Goal: Task Accomplishment & Management: Use online tool/utility

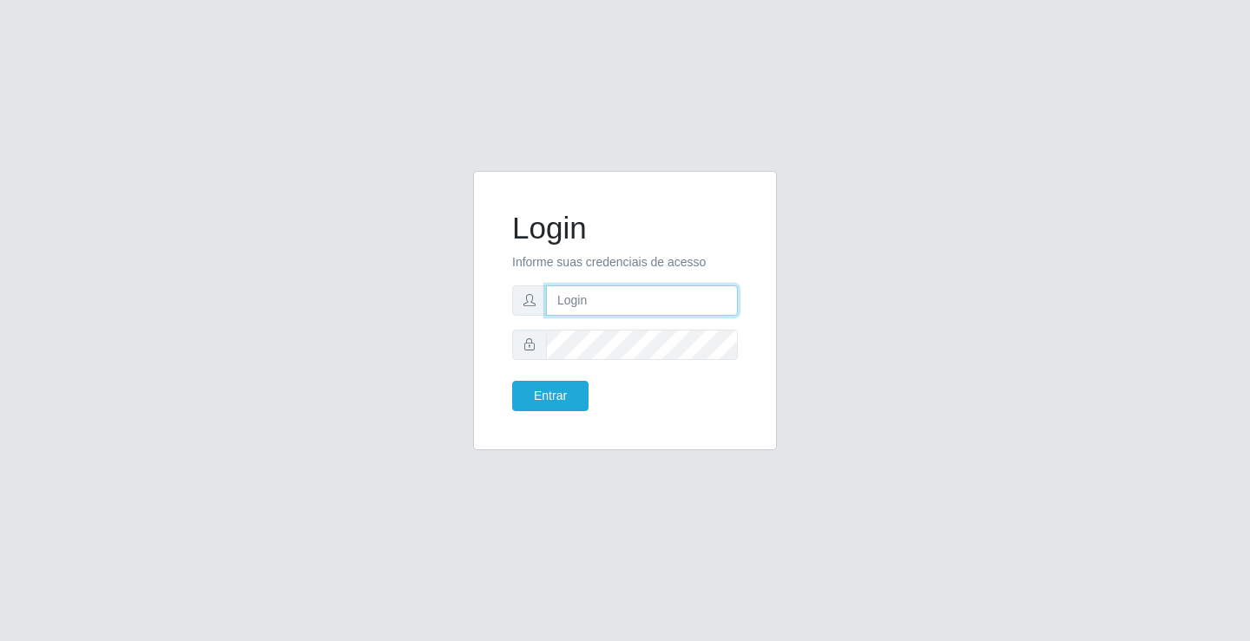
drag, startPoint x: 0, startPoint y: 0, endPoint x: 598, endPoint y: 306, distance: 671.6
click at [598, 306] on input "text" at bounding box center [642, 301] width 192 height 30
type input "[PERSON_NAME]"
click at [512, 381] on button "Entrar" at bounding box center [550, 396] width 76 height 30
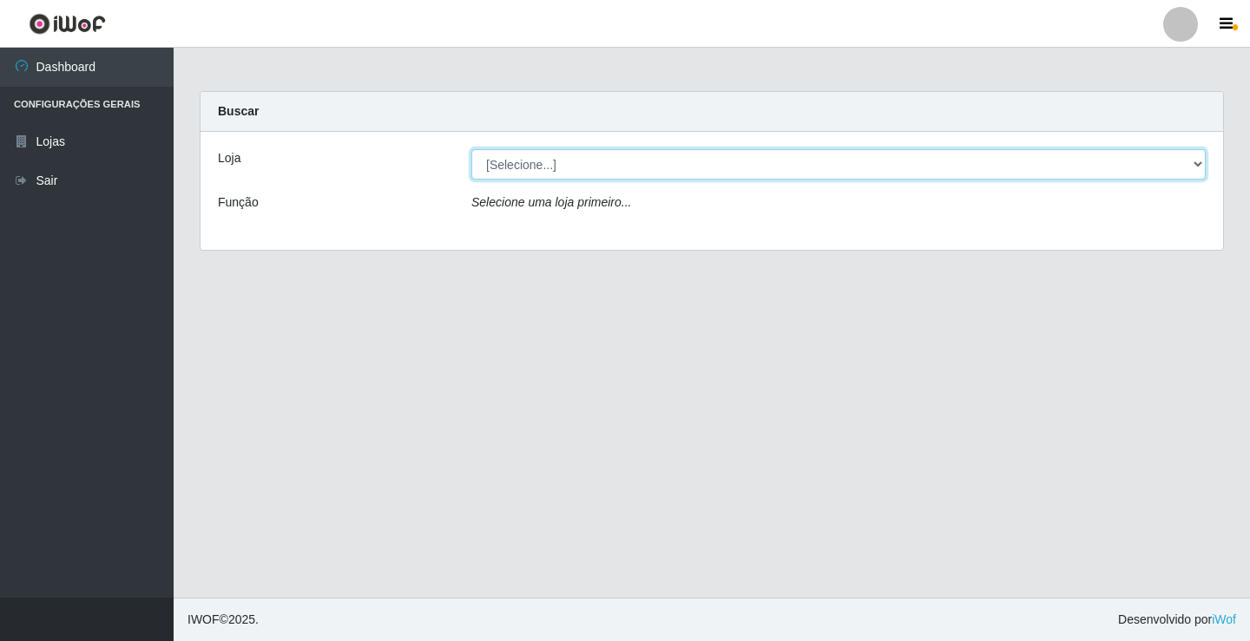
click at [609, 169] on select "[Selecione...] Ideal - Conceição" at bounding box center [838, 164] width 734 height 30
select select "231"
click at [471, 149] on select "[Selecione...] Ideal - Conceição" at bounding box center [838, 164] width 734 height 30
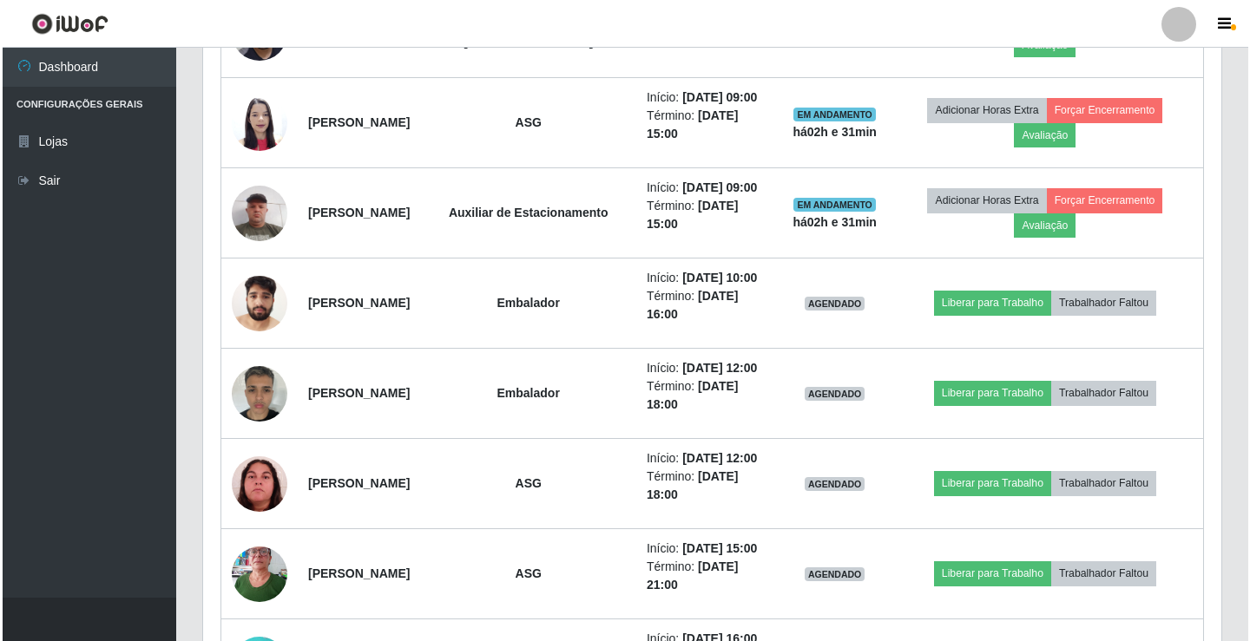
scroll to position [955, 0]
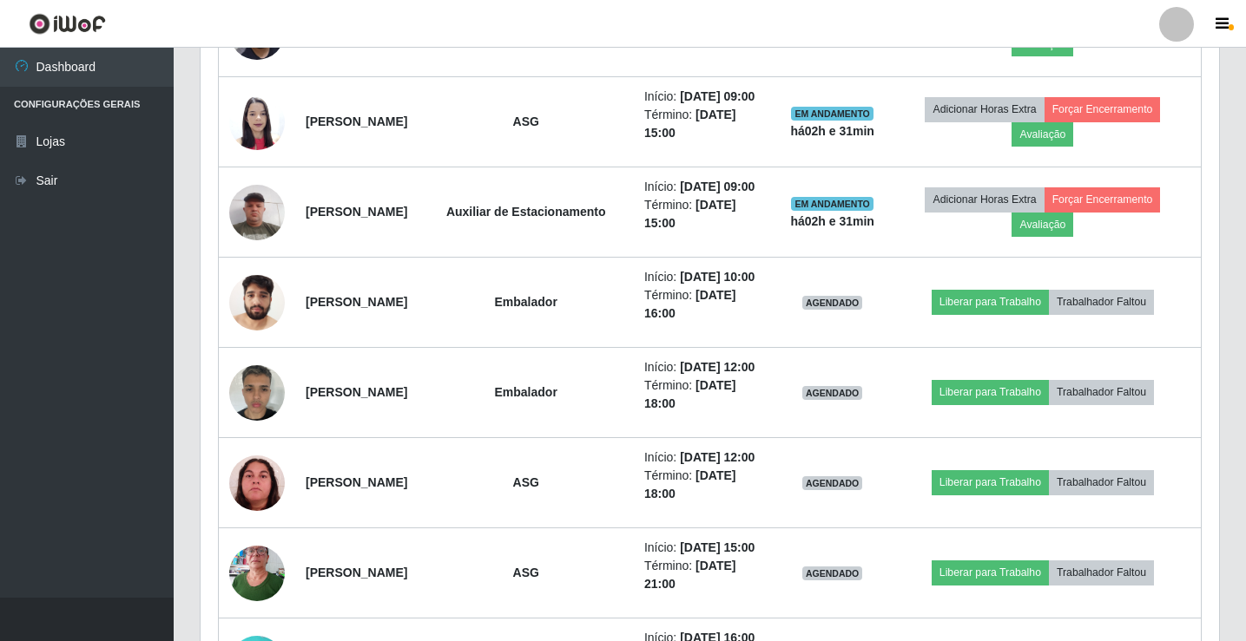
click at [194, 302] on div "Hoje 1 dia 3 dias 1 Semana Não encerrados Trabalhador Posição Data Status Opçõe…" at bounding box center [710, 362] width 1046 height 1314
click at [213, 307] on div "Trabalhador Posição Data Status Opções [PERSON_NAME] ASG Início: [DATE] 07:00 T…" at bounding box center [710, 372] width 1018 height 1250
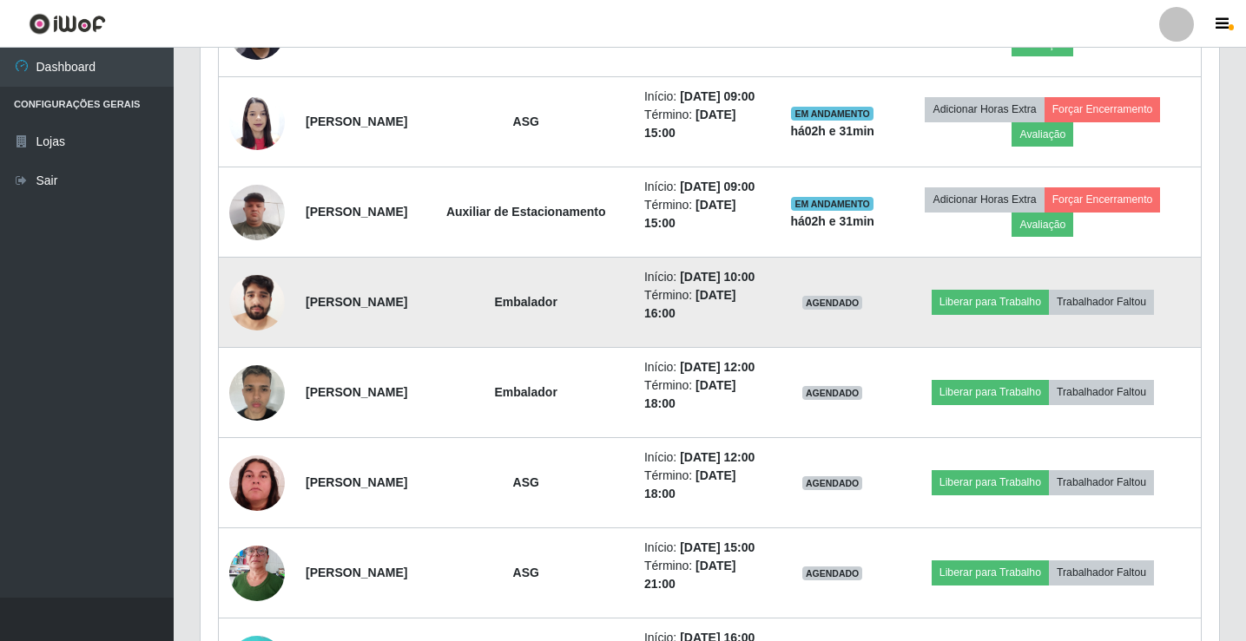
click at [225, 317] on td at bounding box center [257, 303] width 77 height 90
click at [250, 322] on img at bounding box center [257, 303] width 56 height 74
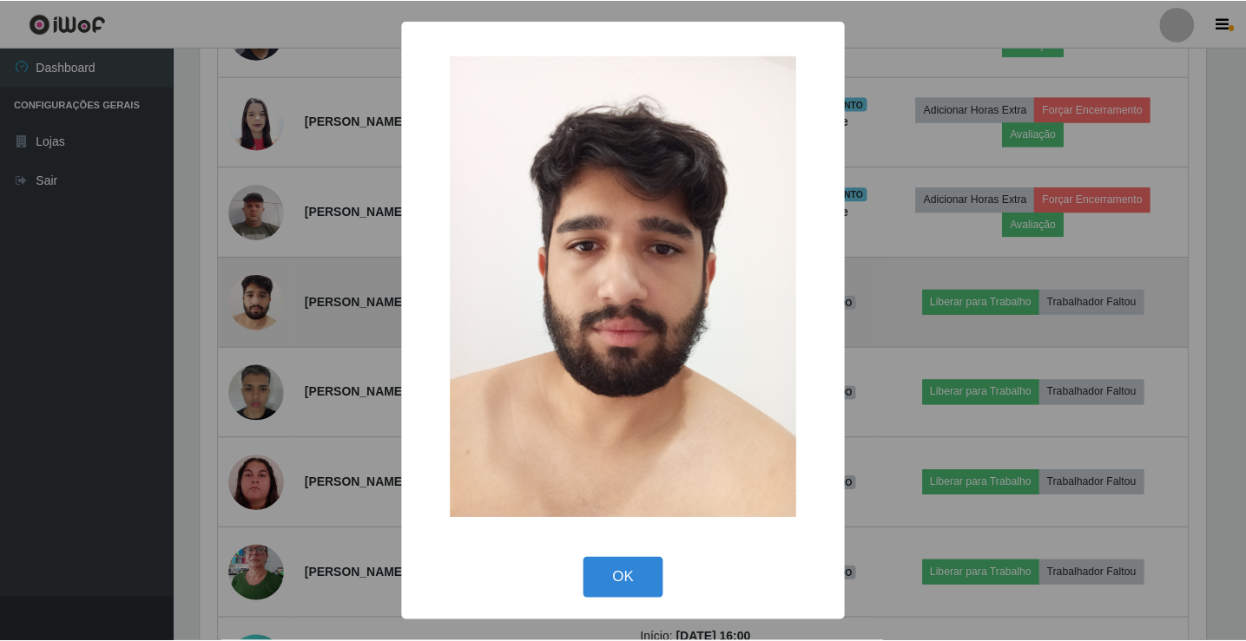
scroll to position [360, 1010]
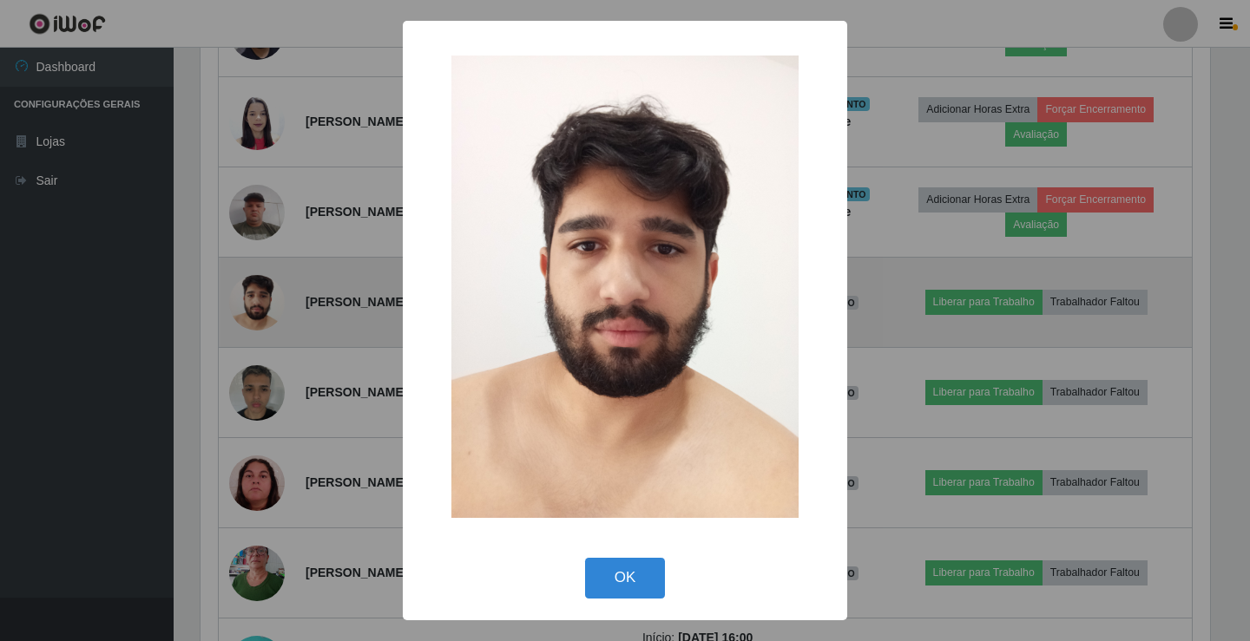
click at [250, 322] on div "× OK Cancel" at bounding box center [625, 320] width 1250 height 641
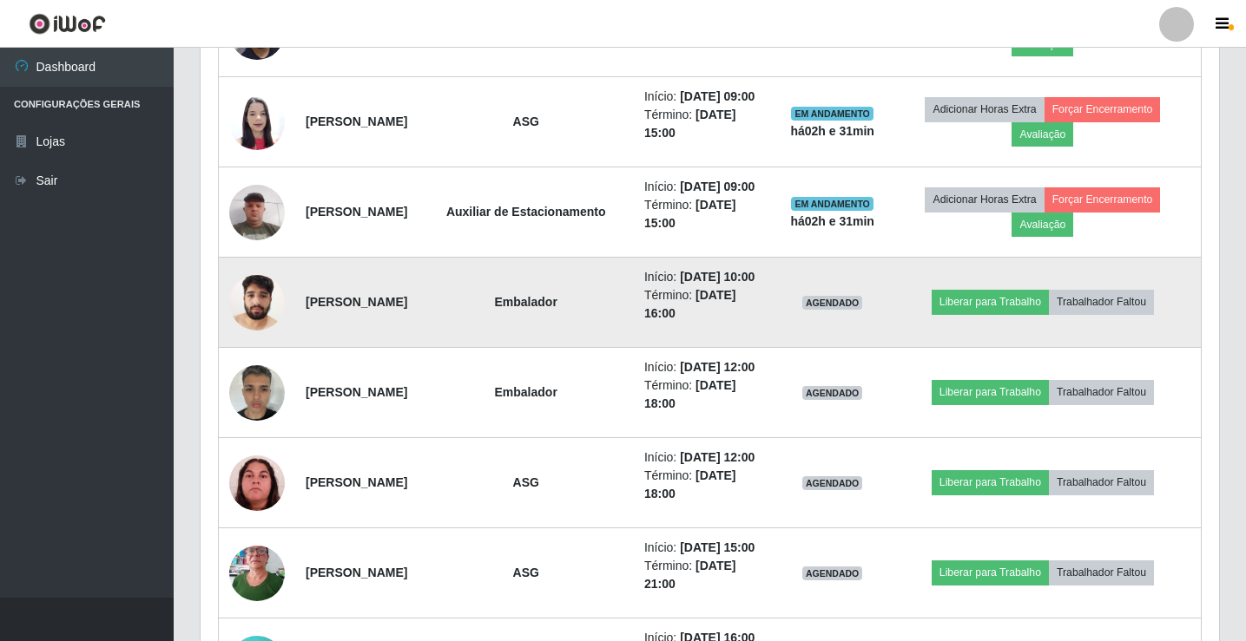
scroll to position [360, 1018]
drag, startPoint x: 770, startPoint y: 281, endPoint x: 794, endPoint y: 307, distance: 35.6
click at [769, 307] on ul "Início: [DATE] 10:00 Término: [DATE] 16:00" at bounding box center [706, 295] width 125 height 55
click at [769, 330] on td "Início: [DATE] 10:00 Término: [DATE] 16:00" at bounding box center [707, 303] width 146 height 90
click at [769, 317] on li "Término: [DATE] 16:00" at bounding box center [706, 304] width 125 height 36
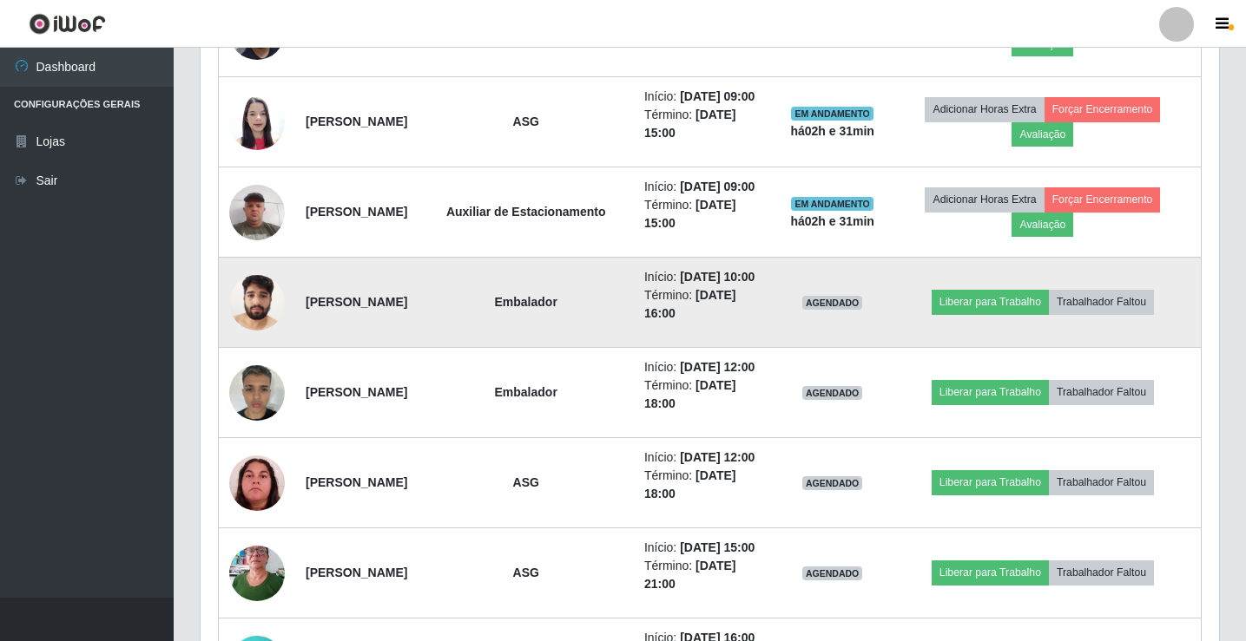
drag, startPoint x: 766, startPoint y: 273, endPoint x: 798, endPoint y: 313, distance: 51.9
click at [769, 313] on ul "Início: [DATE] 10:00 Término: [DATE] 16:00" at bounding box center [706, 295] width 125 height 55
click at [769, 322] on li "Término: [DATE] 16:00" at bounding box center [706, 304] width 125 height 36
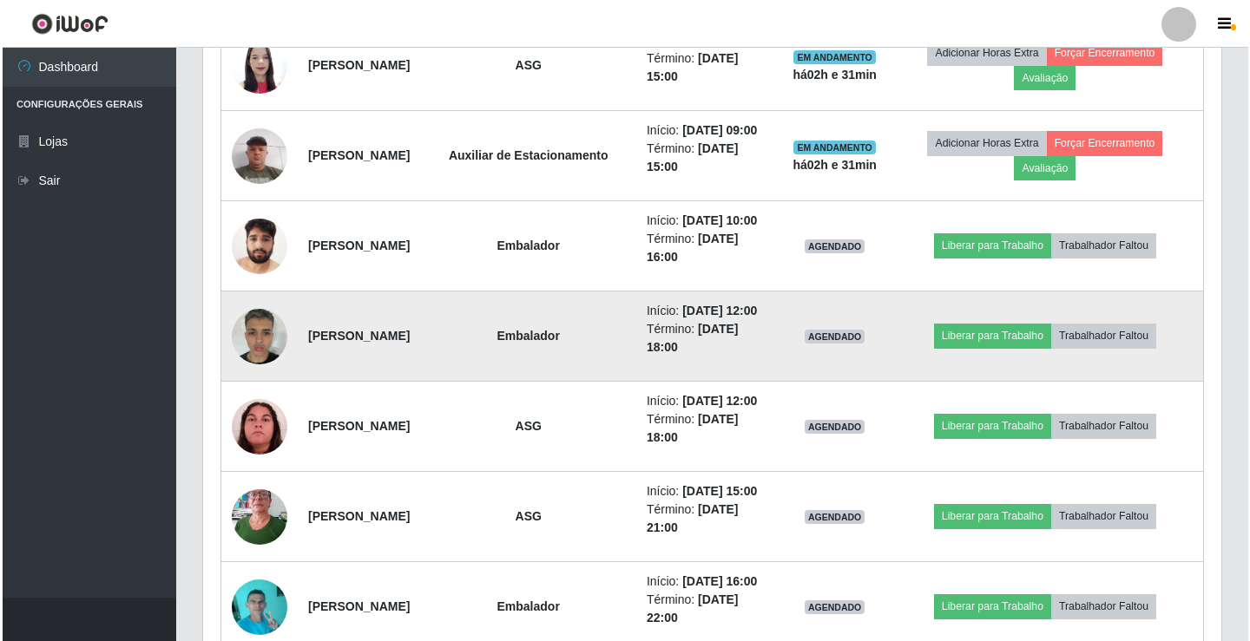
scroll to position [1042, 0]
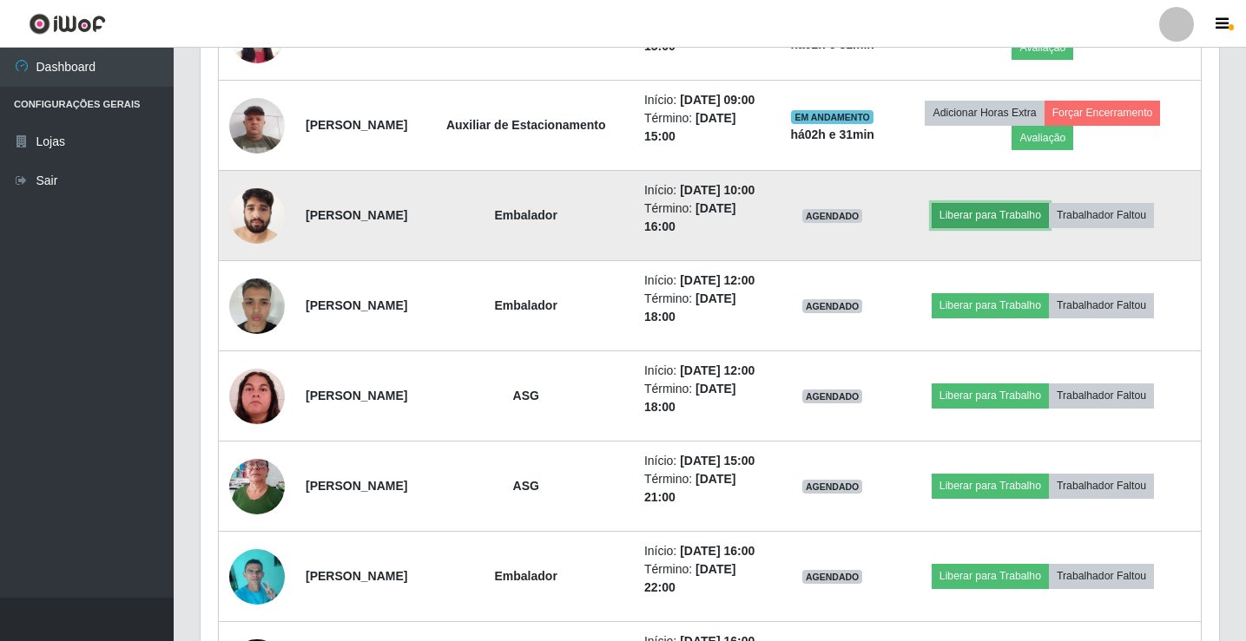
click at [993, 212] on button "Liberar para Trabalho" at bounding box center [989, 215] width 117 height 24
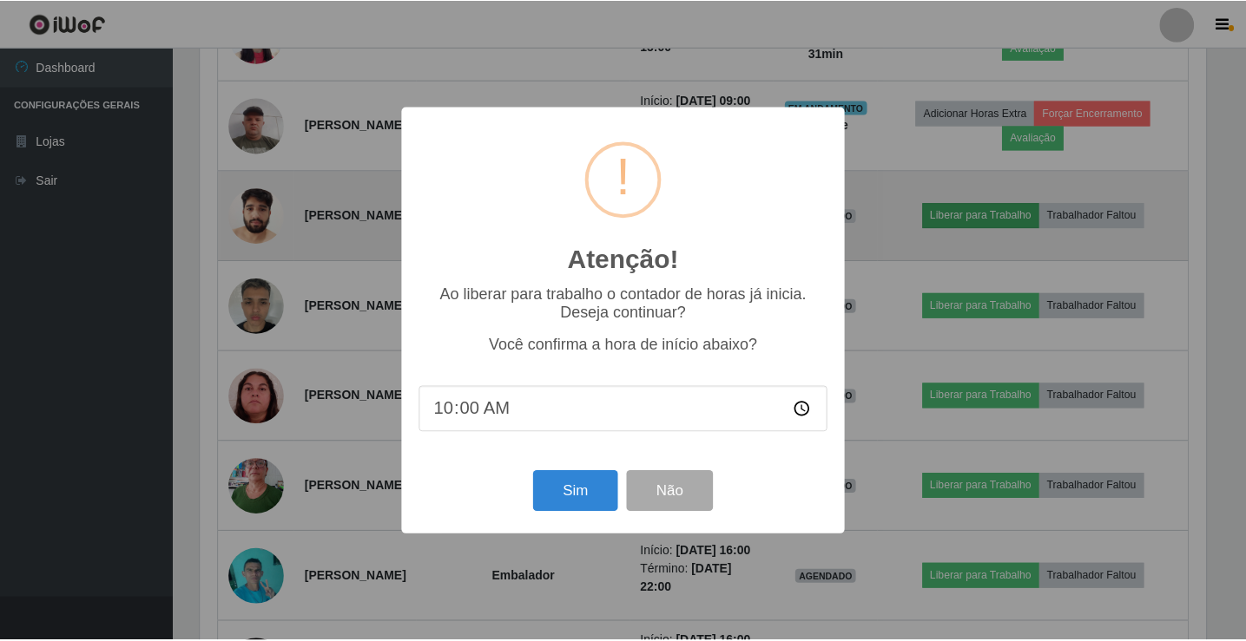
scroll to position [360, 1010]
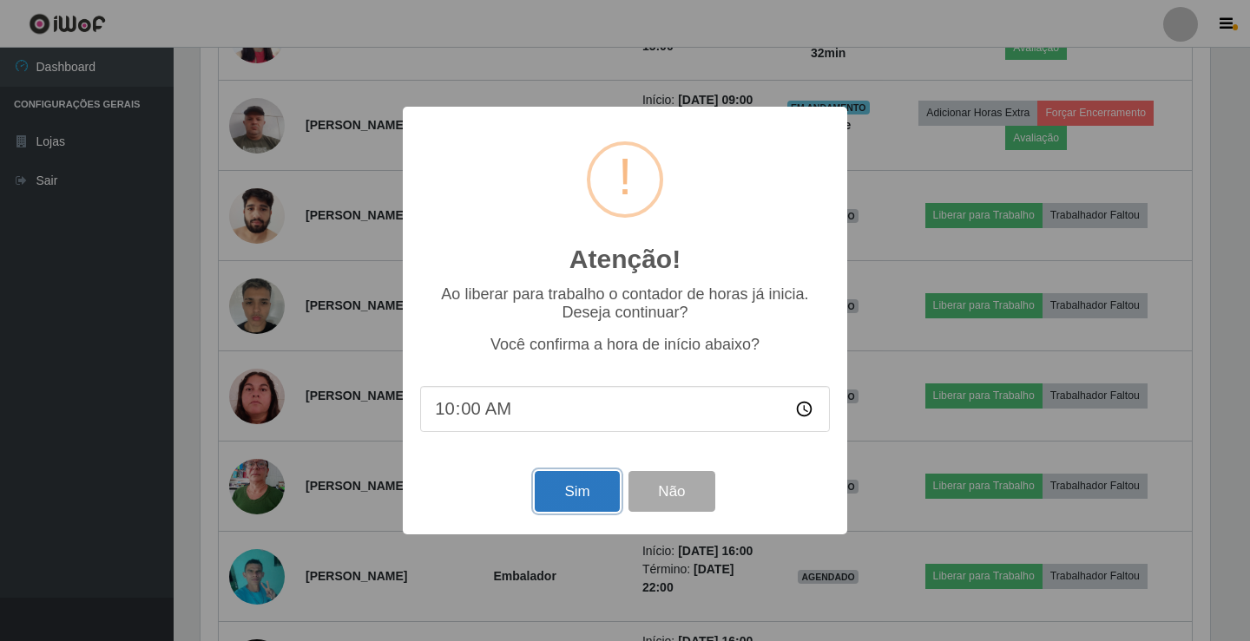
click at [580, 497] on button "Sim" at bounding box center [577, 491] width 84 height 41
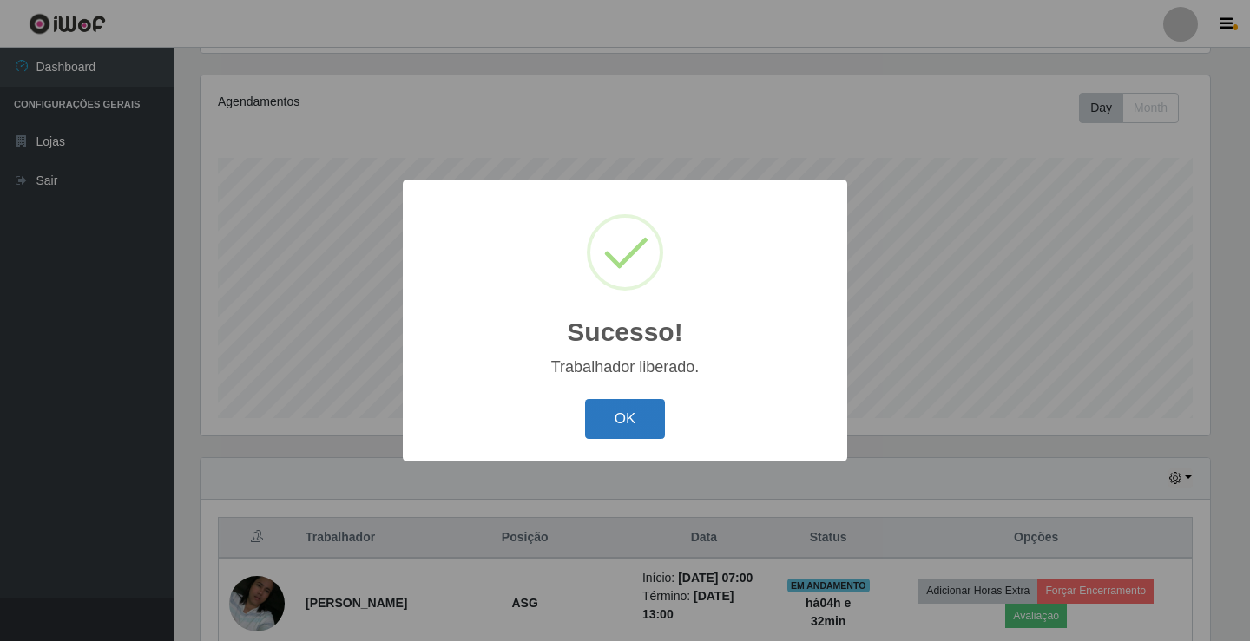
click at [630, 419] on button "OK" at bounding box center [625, 419] width 81 height 41
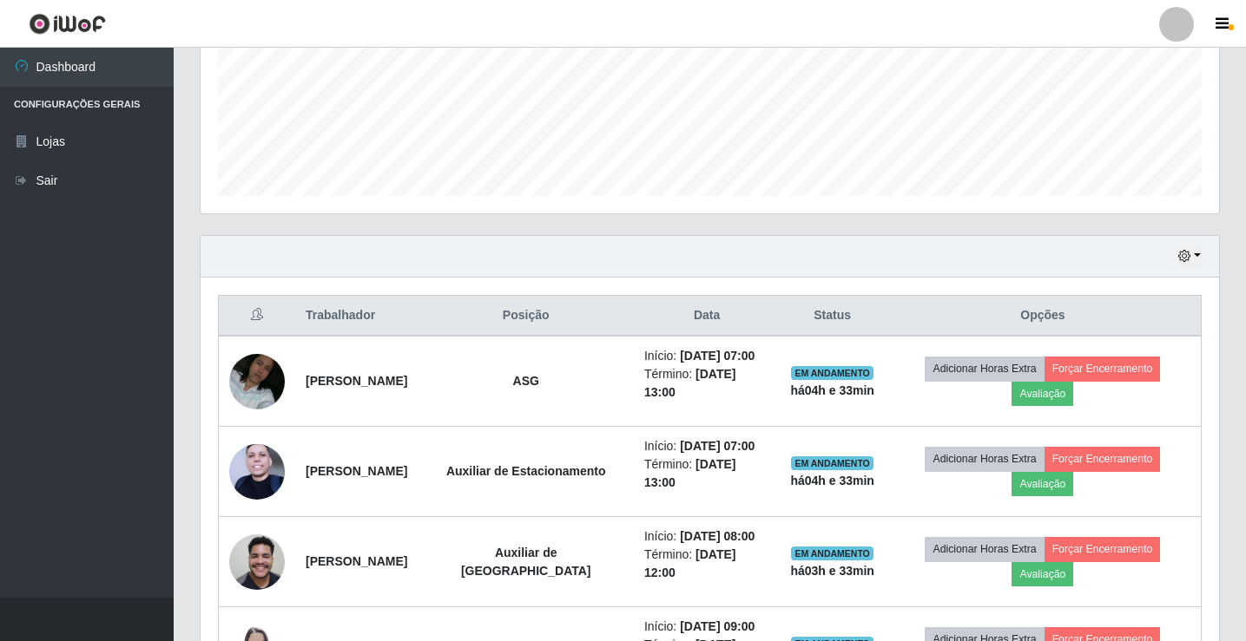
scroll to position [463, 0]
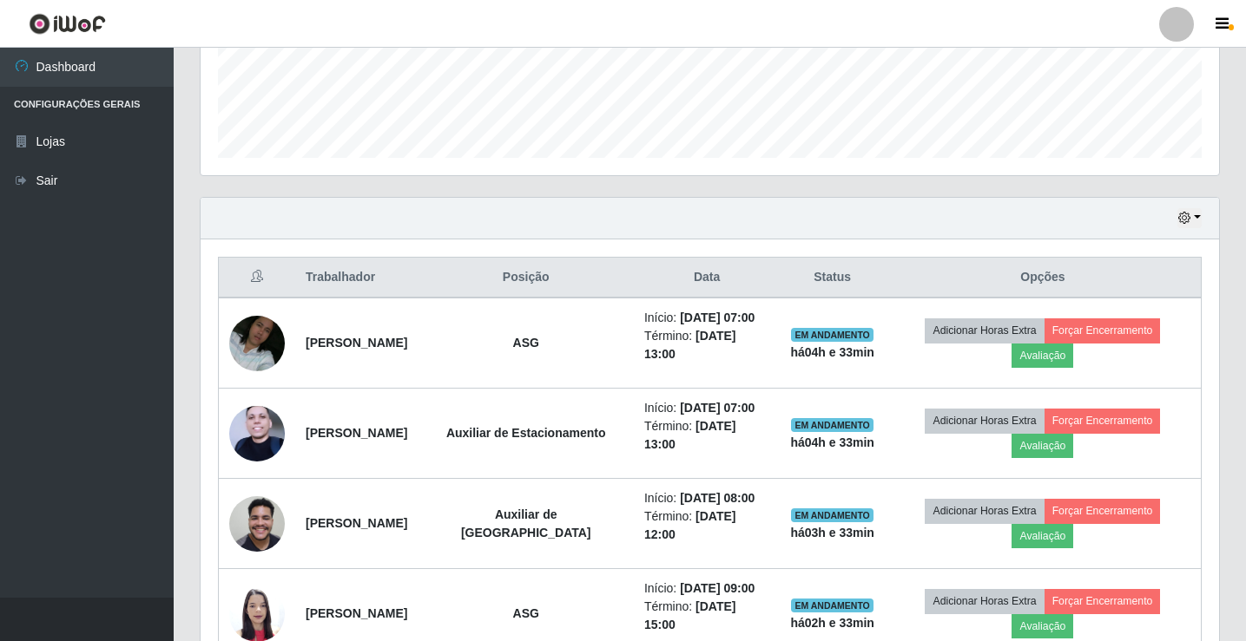
click at [1181, 34] on div at bounding box center [1176, 24] width 35 height 35
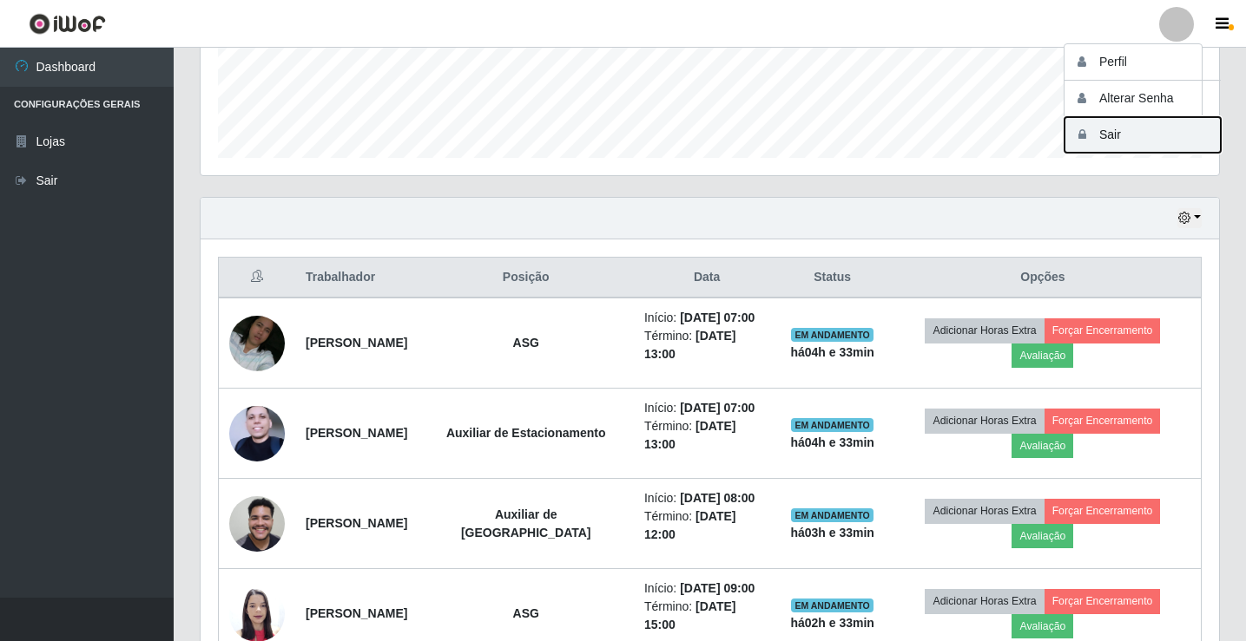
click at [1115, 139] on button "Sair" at bounding box center [1142, 135] width 156 height 36
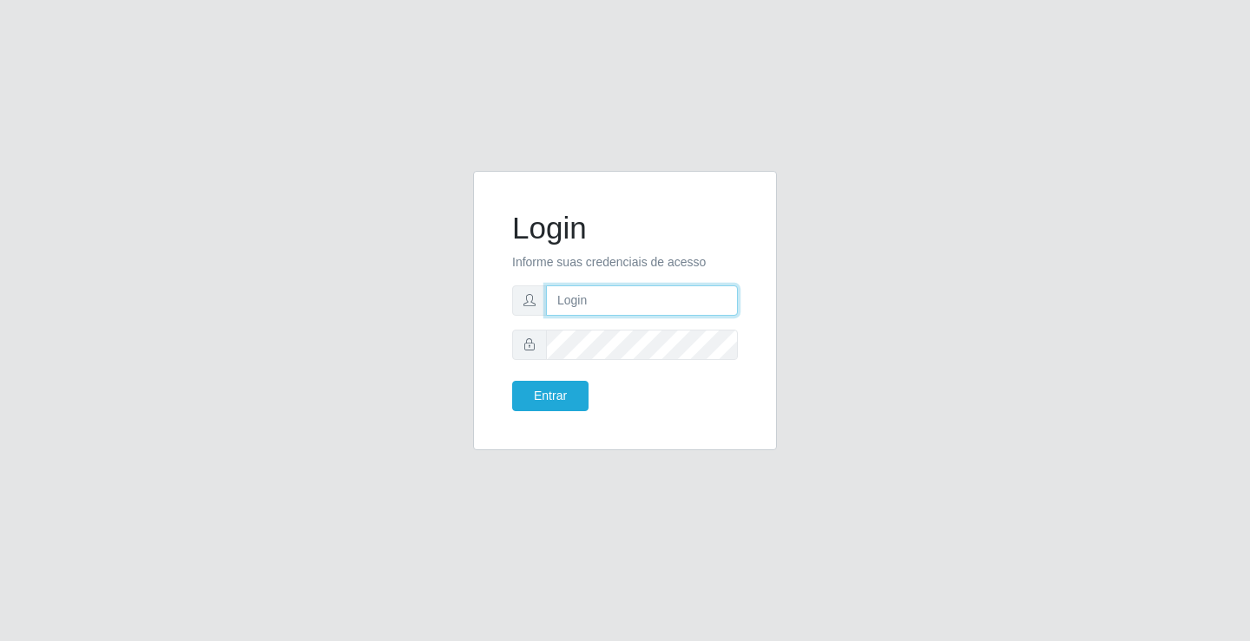
click at [582, 311] on input "text" at bounding box center [642, 301] width 192 height 30
type input "[PERSON_NAME]"
click at [512, 381] on button "Entrar" at bounding box center [550, 396] width 76 height 30
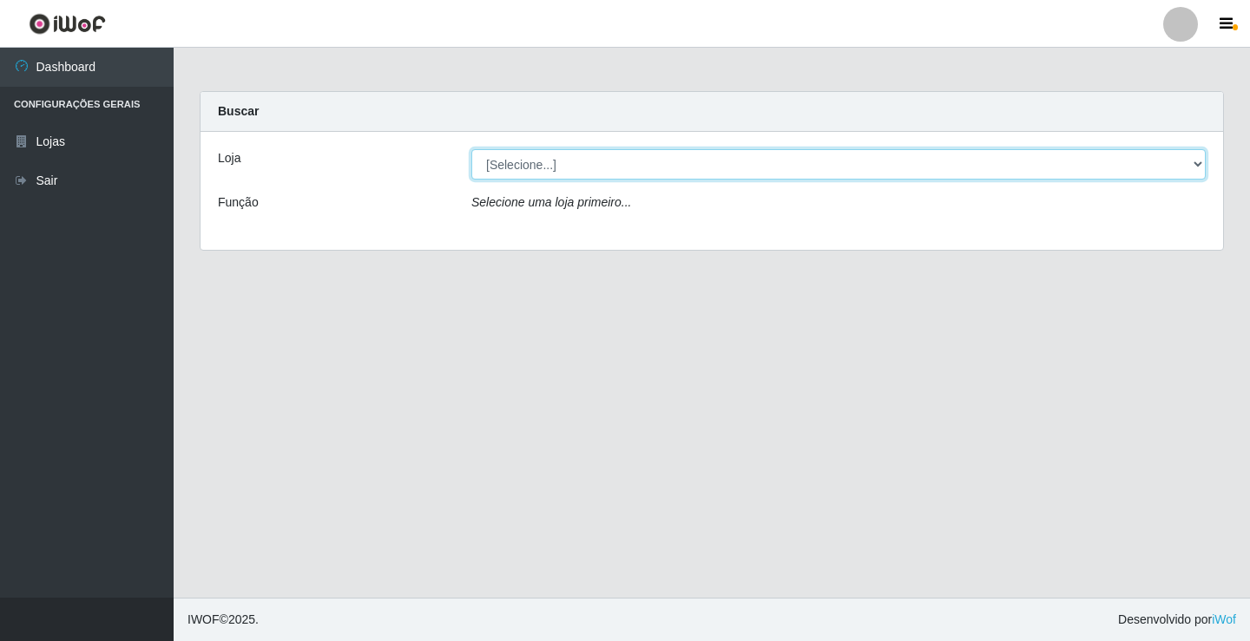
click at [518, 162] on select "[Selecione...] Ideal - Conceição" at bounding box center [838, 164] width 734 height 30
select select "231"
click at [471, 149] on select "[Selecione...] Ideal - Conceição" at bounding box center [838, 164] width 734 height 30
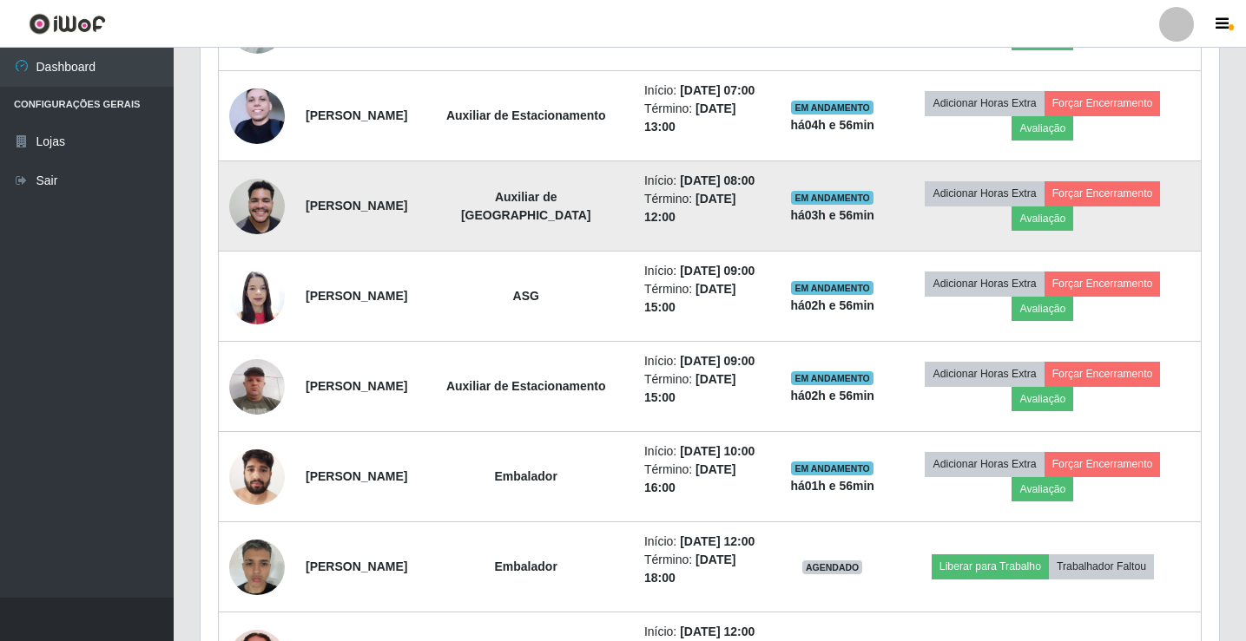
scroll to position [781, 0]
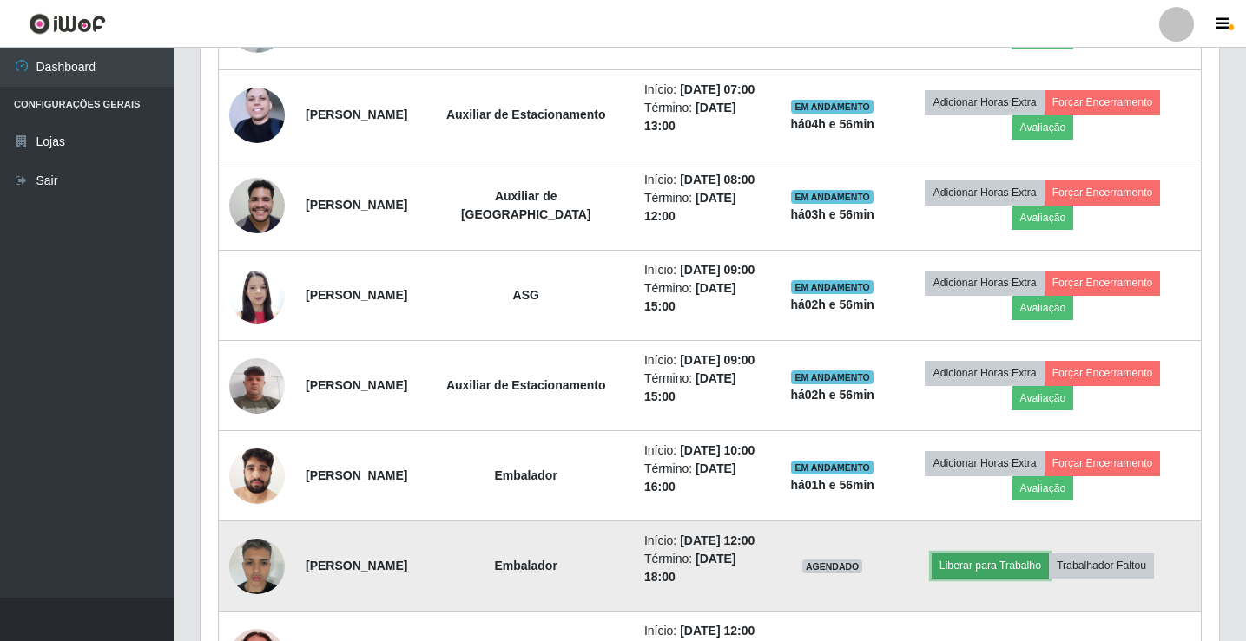
click at [989, 563] on button "Liberar para Trabalho" at bounding box center [989, 566] width 117 height 24
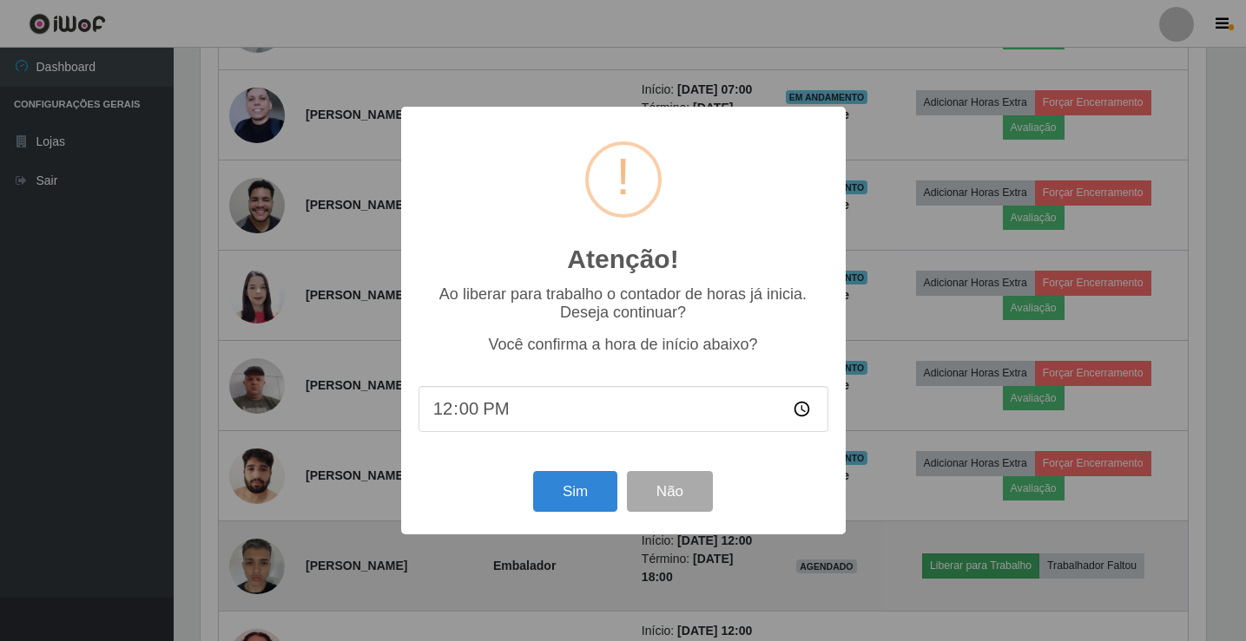
scroll to position [360, 1010]
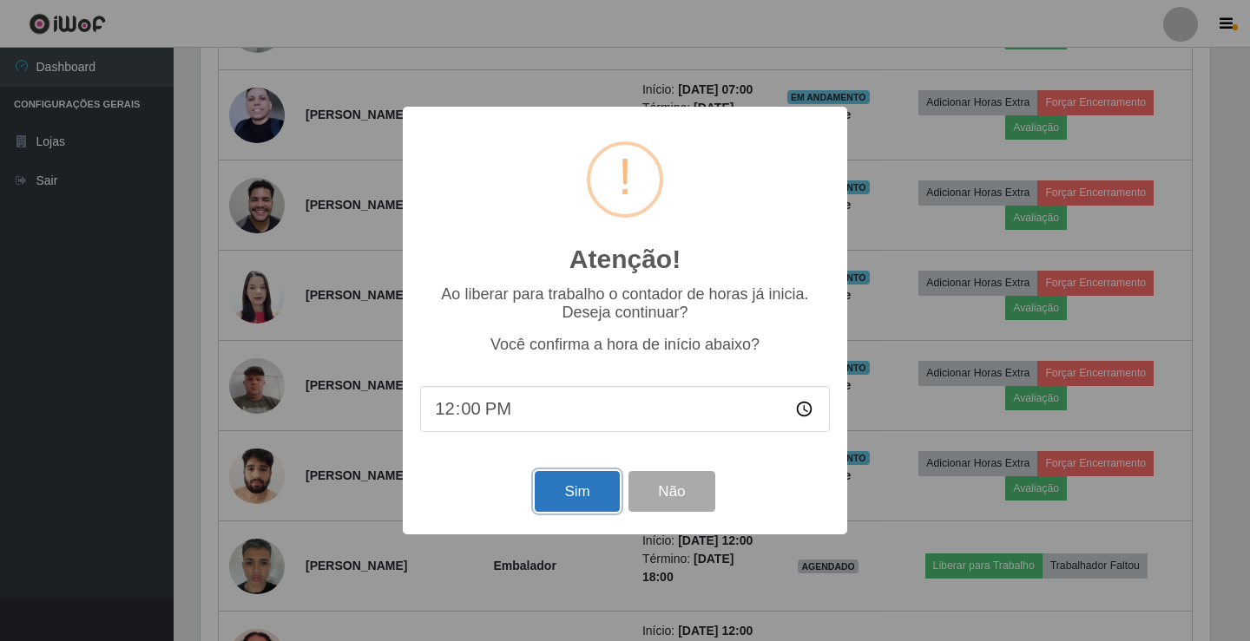
click at [555, 501] on button "Sim" at bounding box center [577, 491] width 84 height 41
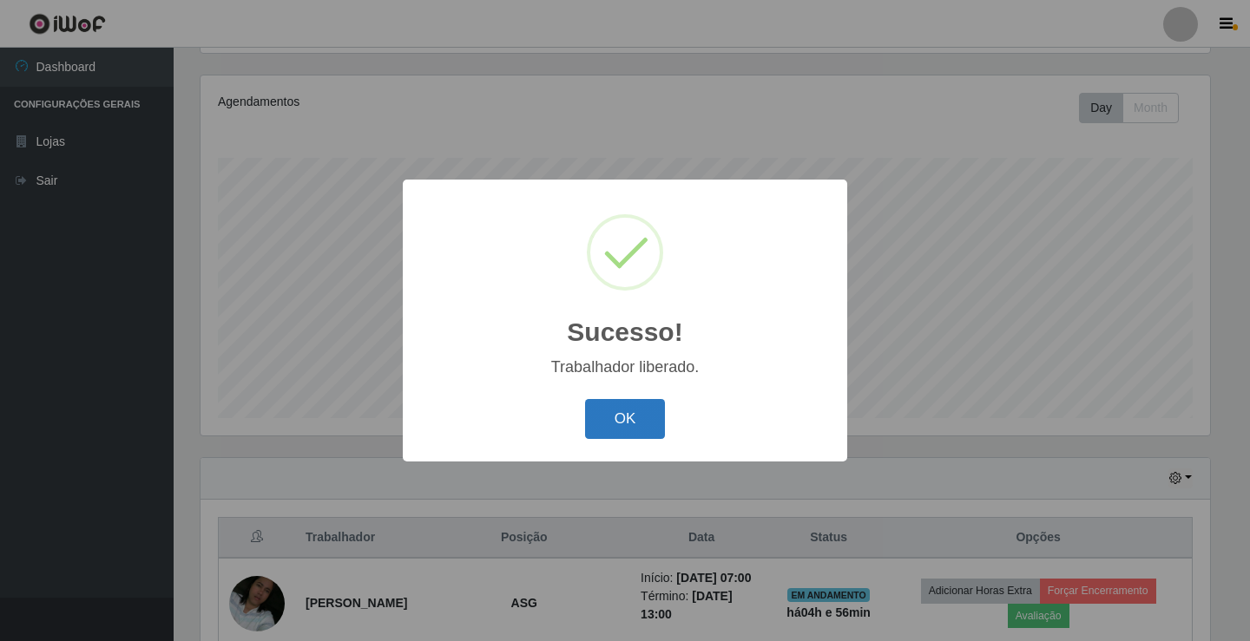
click at [602, 414] on button "OK" at bounding box center [625, 419] width 81 height 41
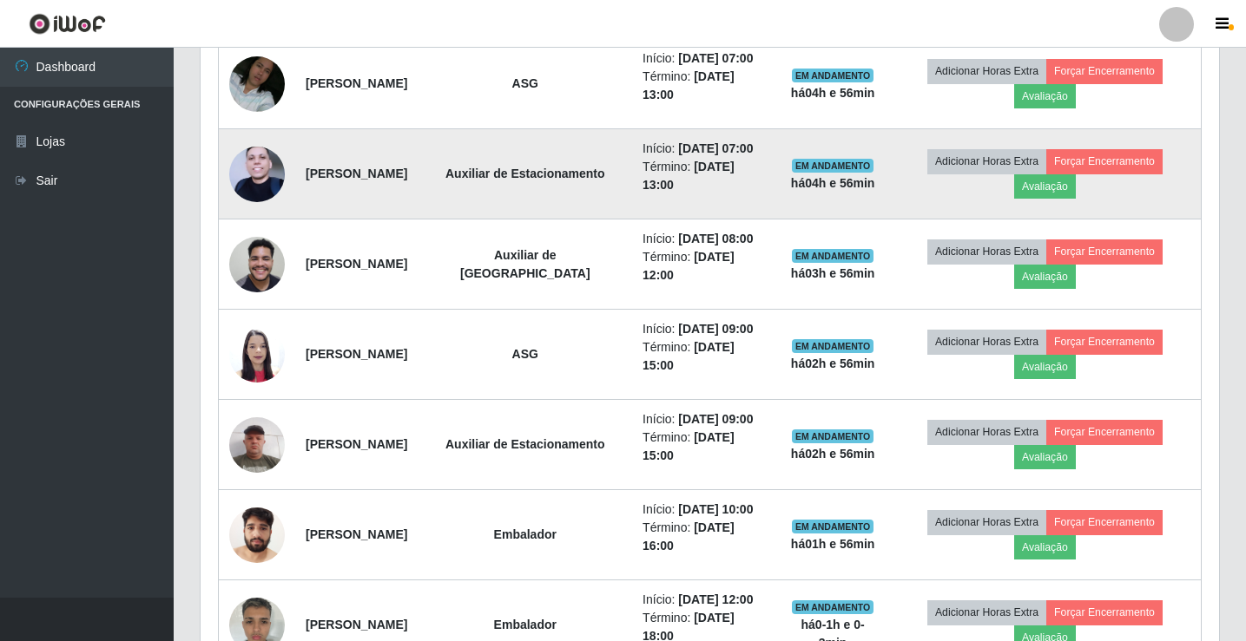
scroll to position [723, 0]
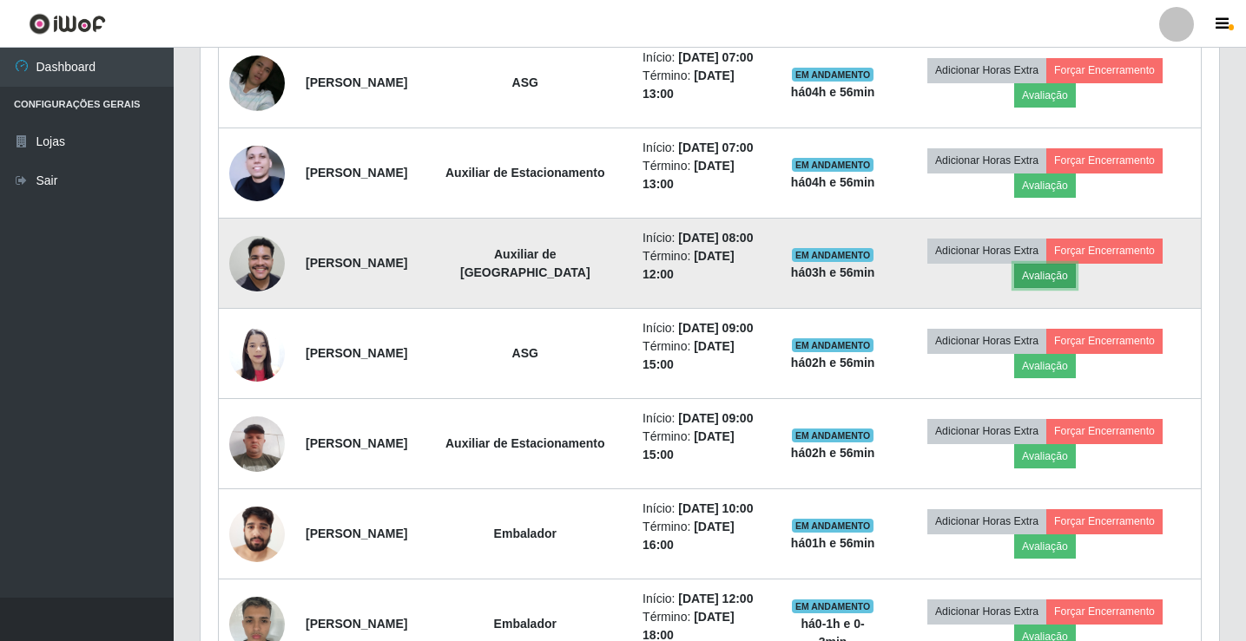
click at [1069, 288] on button "Avaliação" at bounding box center [1045, 276] width 62 height 24
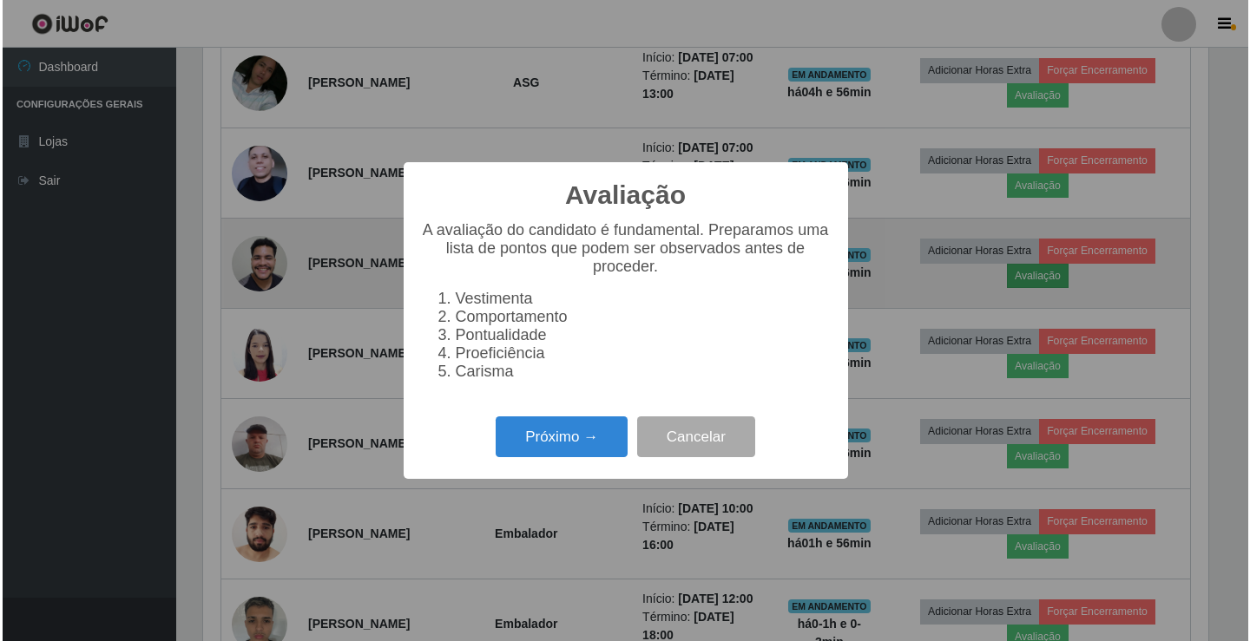
scroll to position [360, 1010]
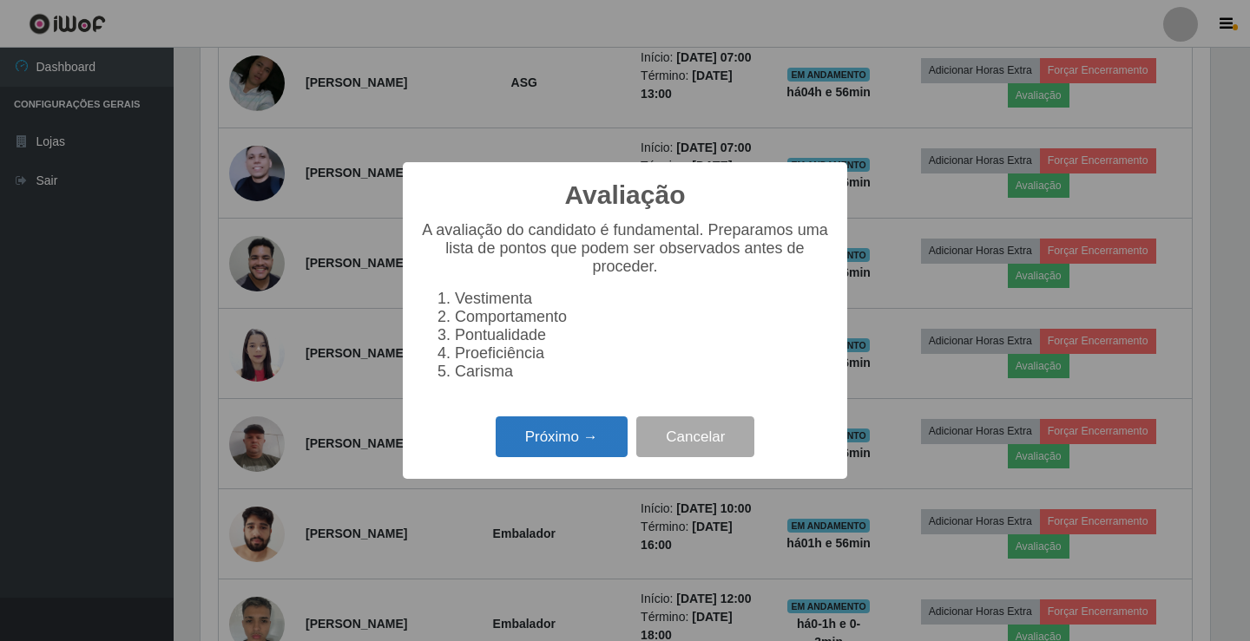
click at [541, 457] on button "Próximo →" at bounding box center [562, 437] width 132 height 41
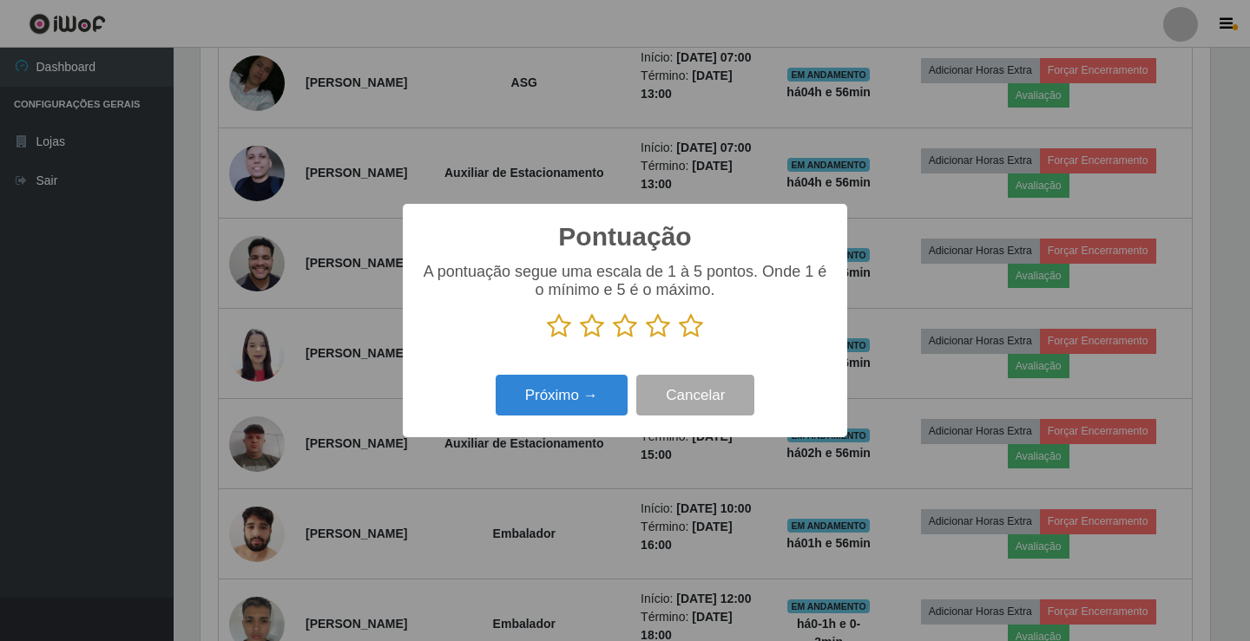
scroll to position [867698, 867049]
click at [622, 326] on icon at bounding box center [625, 326] width 24 height 26
click at [613, 339] on input "radio" at bounding box center [613, 339] width 0 height 0
click at [570, 383] on button "Próximo →" at bounding box center [562, 395] width 132 height 41
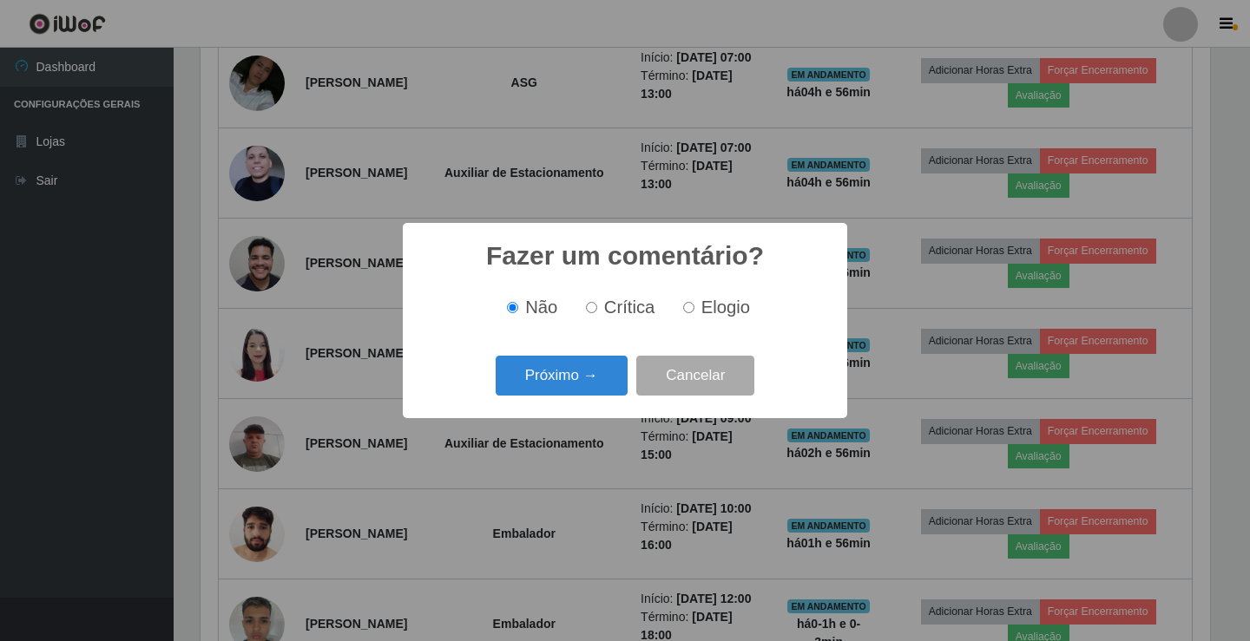
click at [572, 388] on button "Próximo →" at bounding box center [562, 376] width 132 height 41
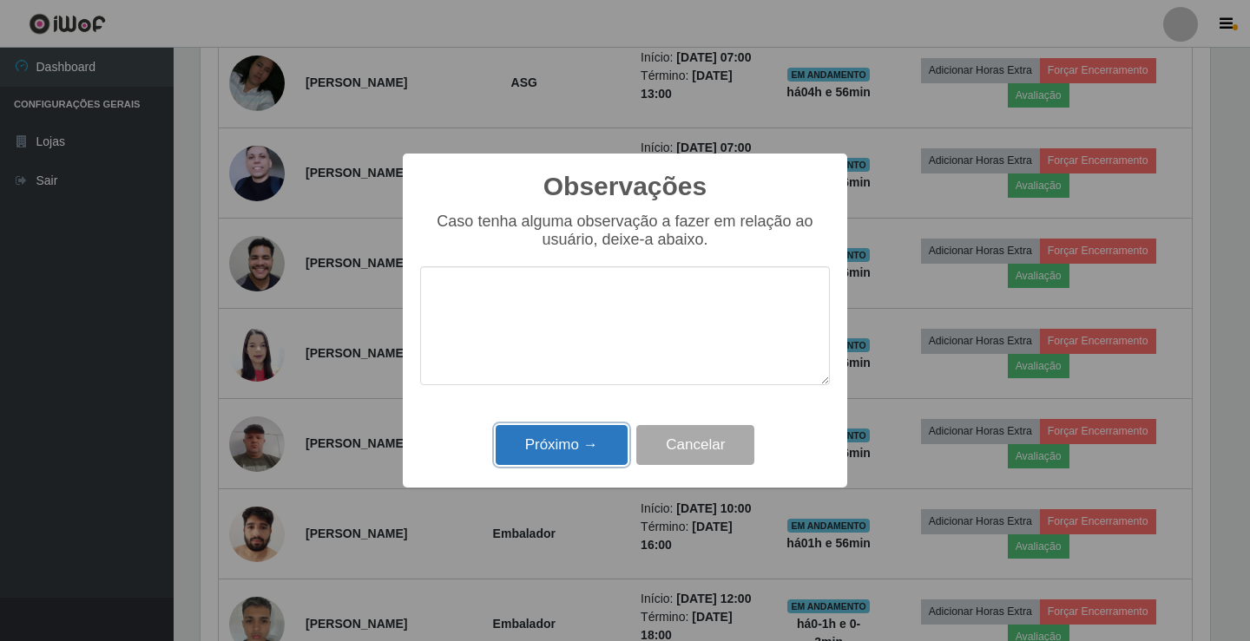
click at [574, 455] on button "Próximo →" at bounding box center [562, 445] width 132 height 41
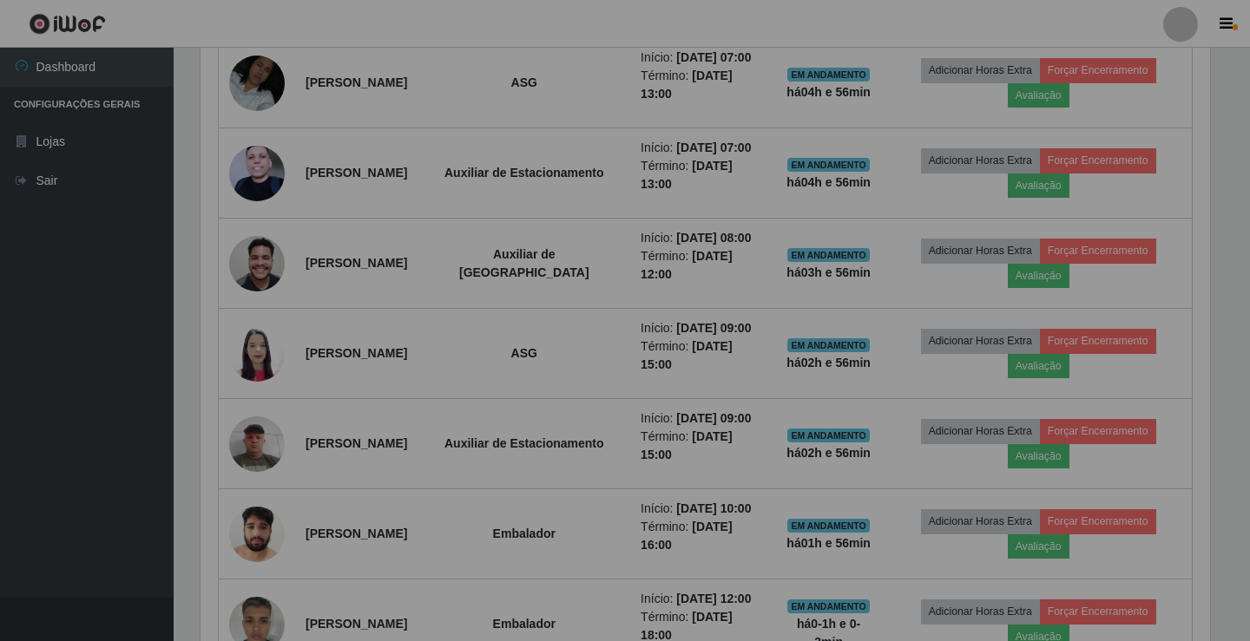
scroll to position [360, 1018]
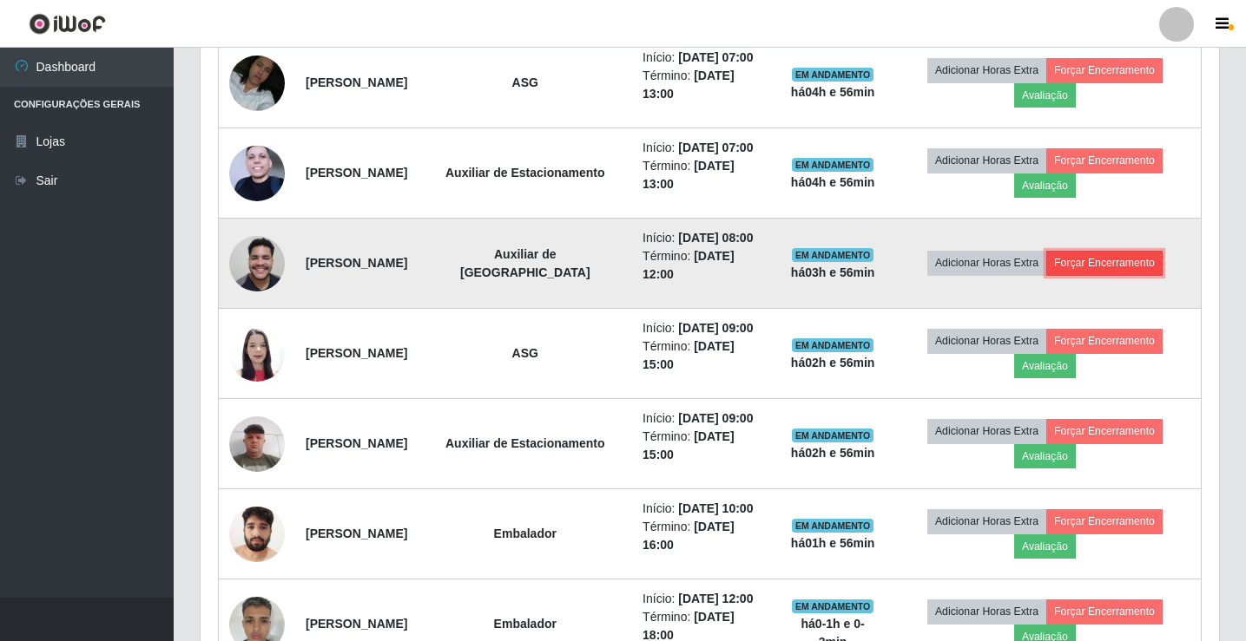
click at [1102, 275] on button "Forçar Encerramento" at bounding box center [1104, 263] width 116 height 24
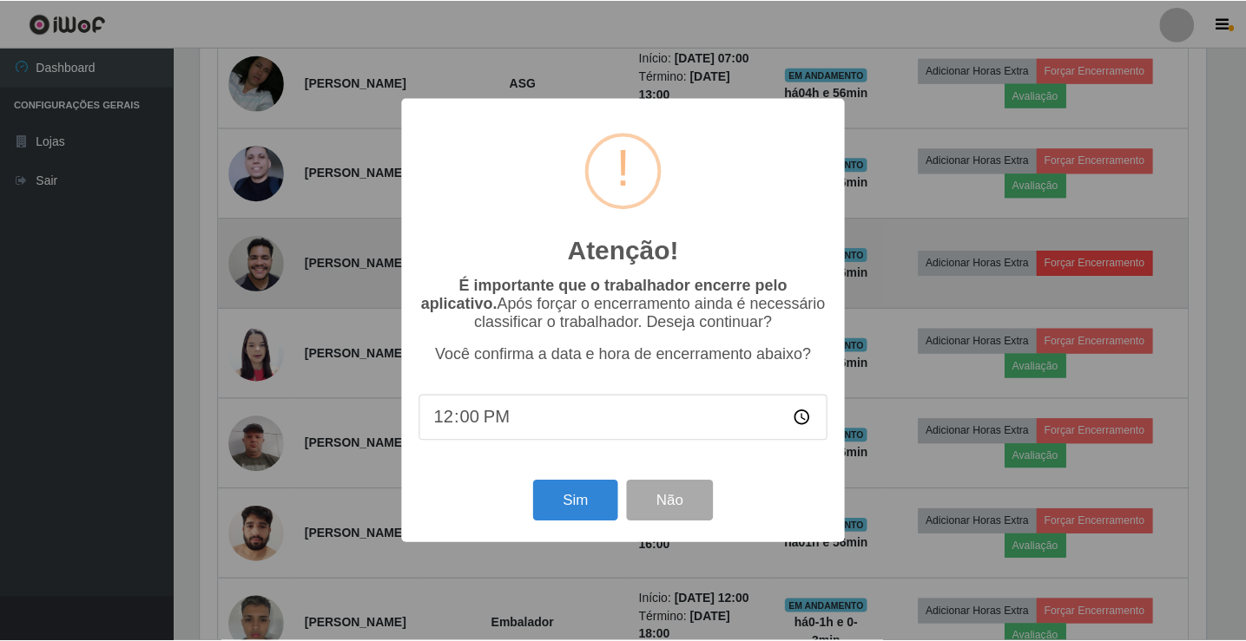
scroll to position [360, 1010]
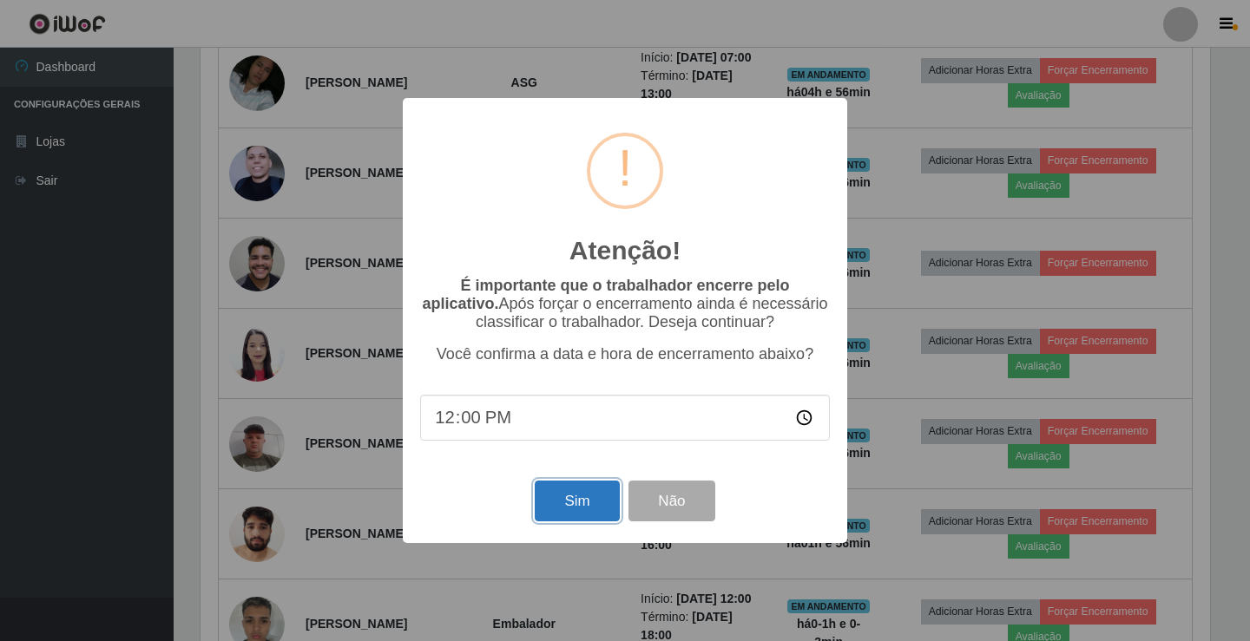
click at [577, 510] on button "Sim" at bounding box center [577, 501] width 84 height 41
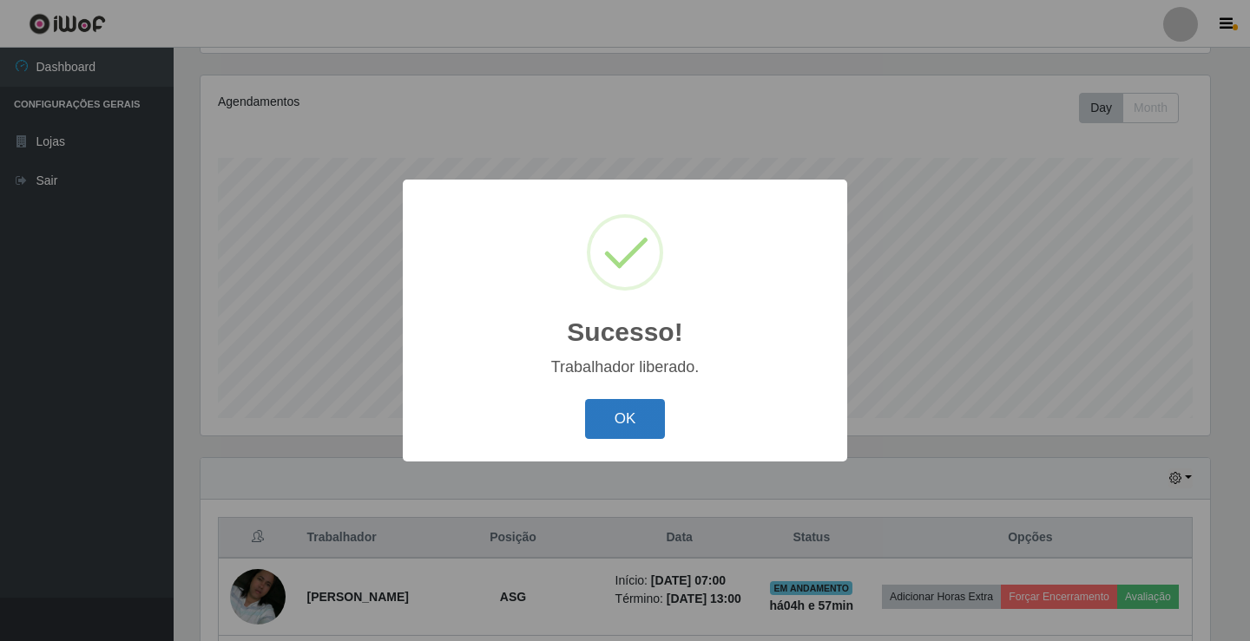
click at [624, 418] on button "OK" at bounding box center [625, 419] width 81 height 41
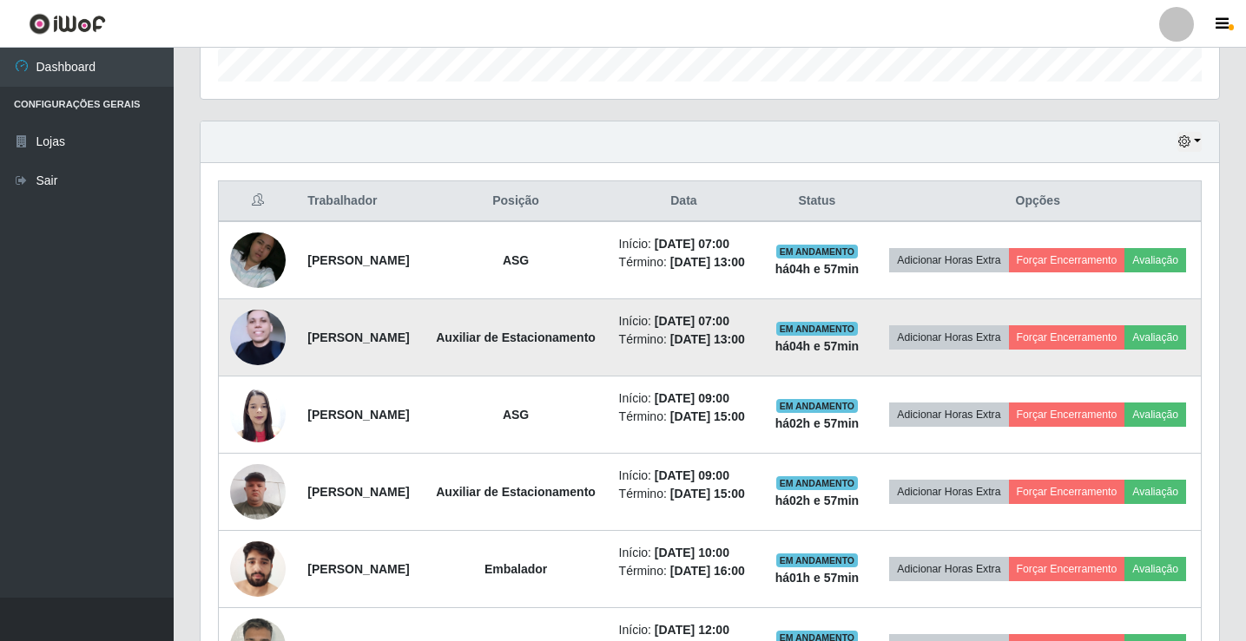
scroll to position [549, 0]
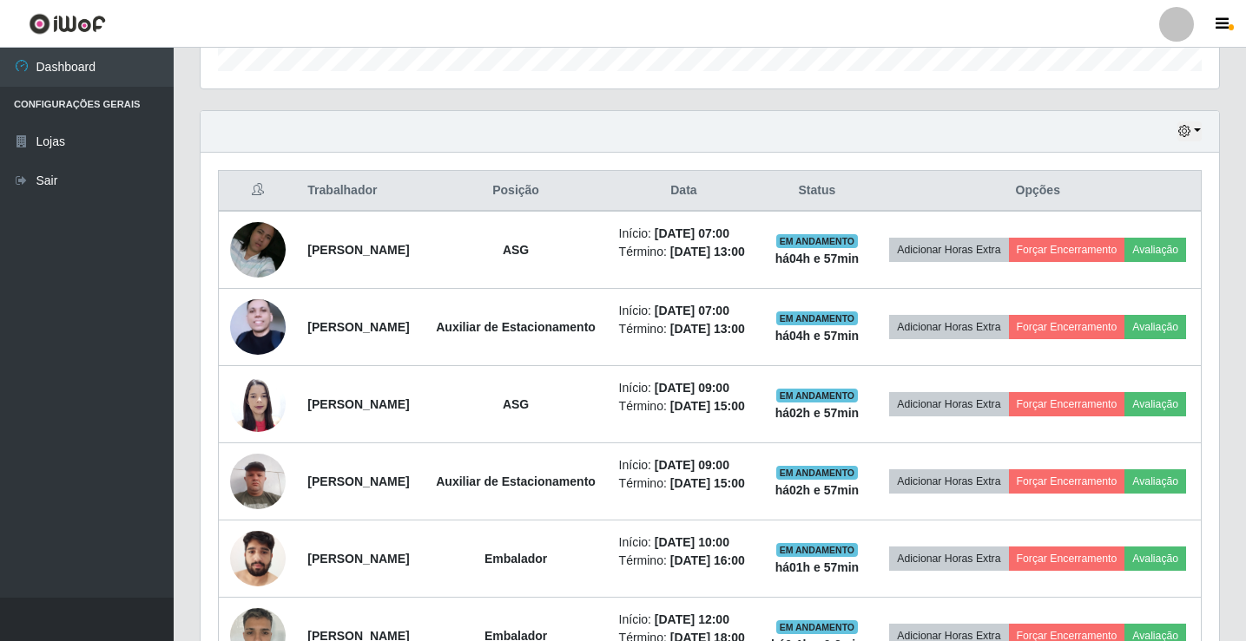
click at [1173, 31] on div at bounding box center [1176, 24] width 35 height 35
click at [1139, 149] on button "Sair" at bounding box center [1142, 135] width 156 height 36
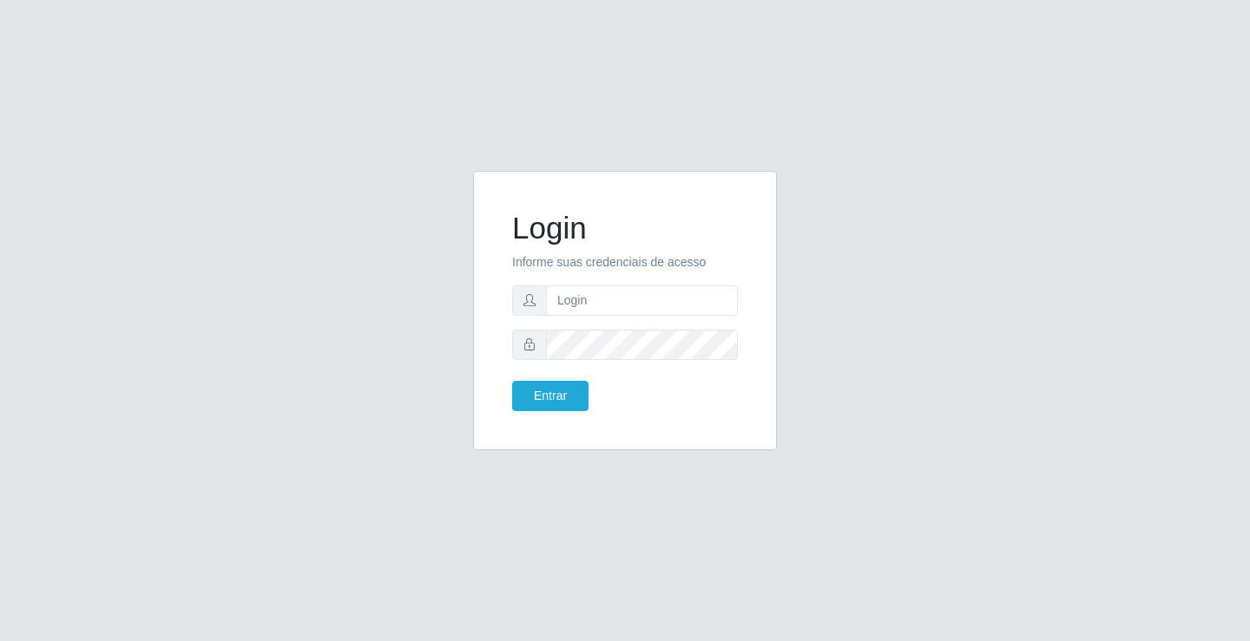
click at [634, 318] on form "Login Informe suas credenciais de acesso Entrar" at bounding box center [625, 310] width 226 height 201
click at [637, 314] on input "text" at bounding box center [642, 301] width 192 height 30
type input "[PERSON_NAME]"
click at [512, 381] on button "Entrar" at bounding box center [550, 396] width 76 height 30
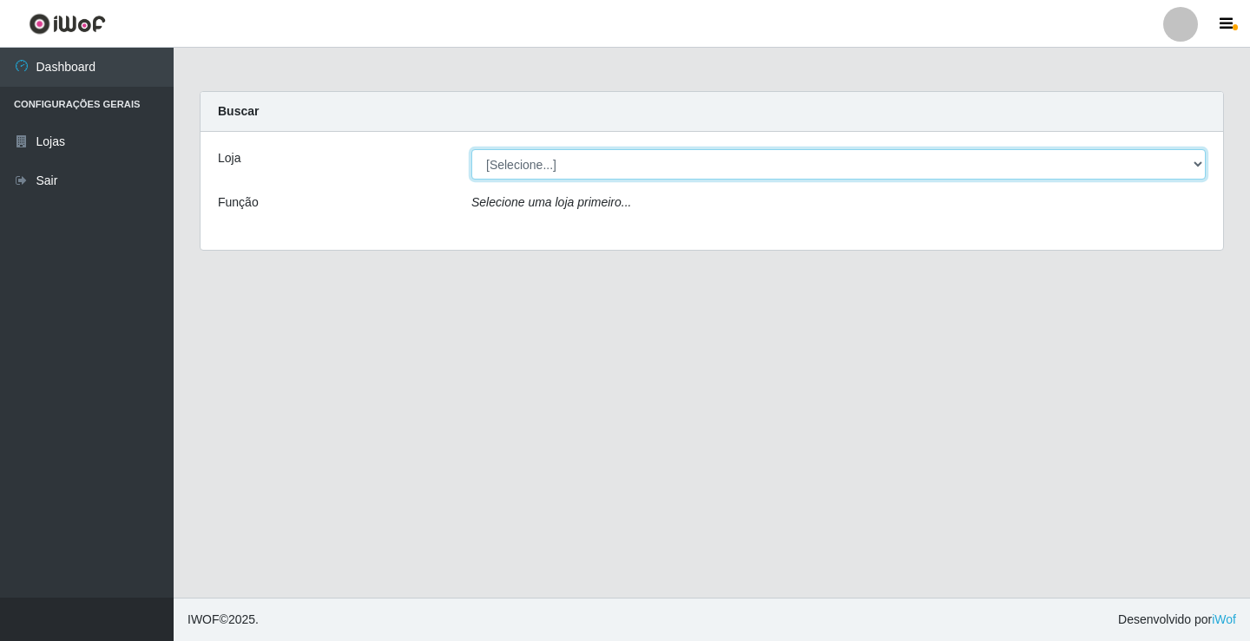
click at [683, 172] on select "[Selecione...] Ideal - Conceição" at bounding box center [838, 164] width 734 height 30
select select "231"
click at [471, 149] on select "[Selecione...] Ideal - Conceição" at bounding box center [838, 164] width 734 height 30
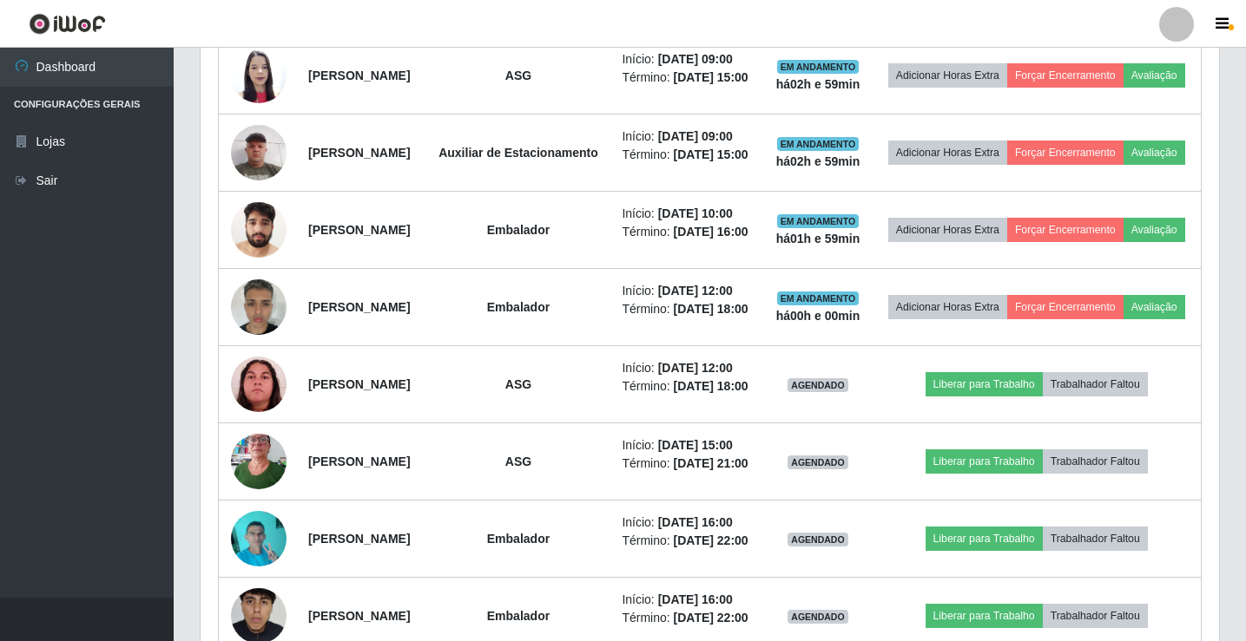
scroll to position [955, 0]
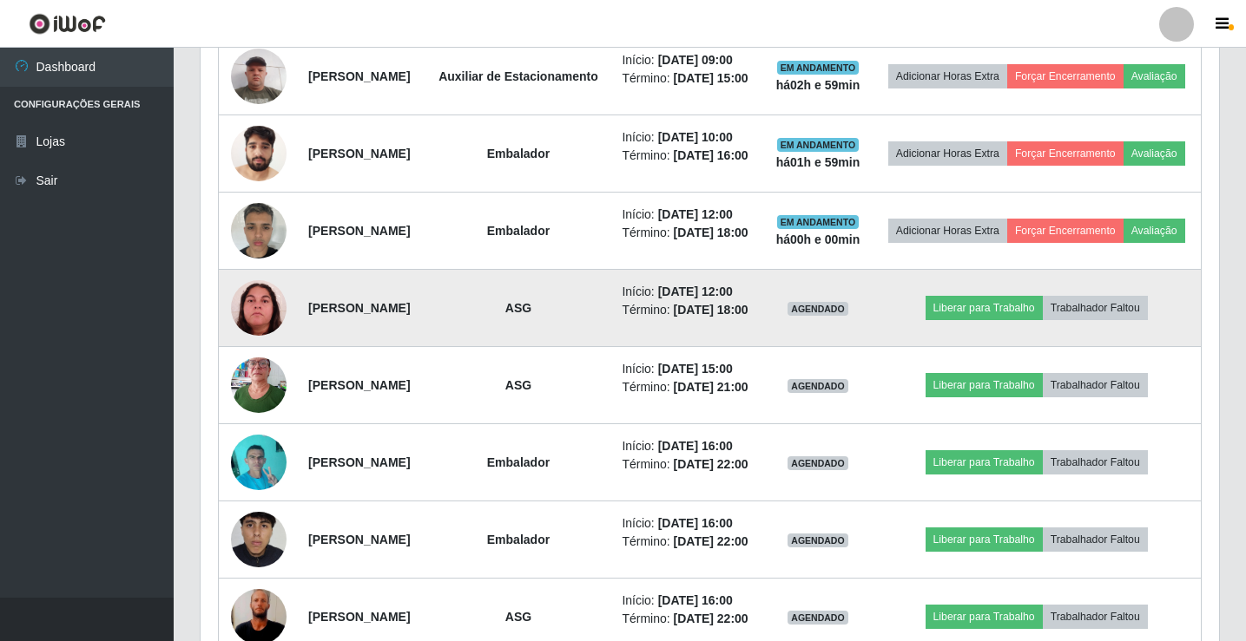
click at [257, 336] on img at bounding box center [259, 308] width 56 height 56
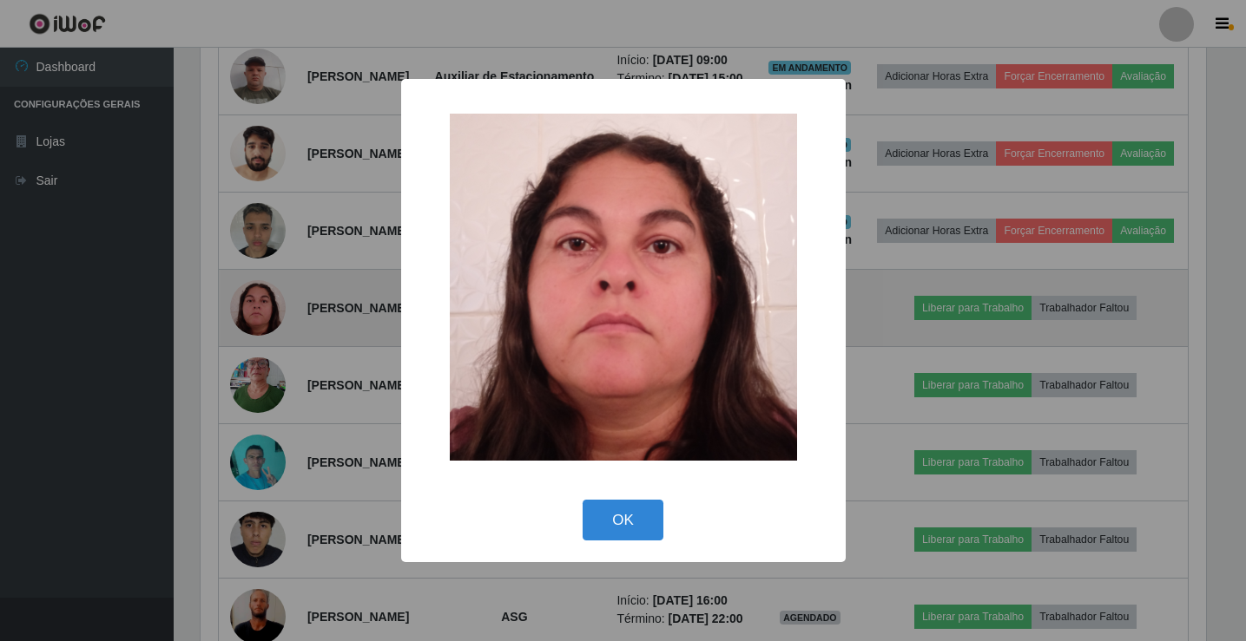
scroll to position [360, 1010]
click at [257, 385] on div "× OK Cancel" at bounding box center [625, 320] width 1250 height 641
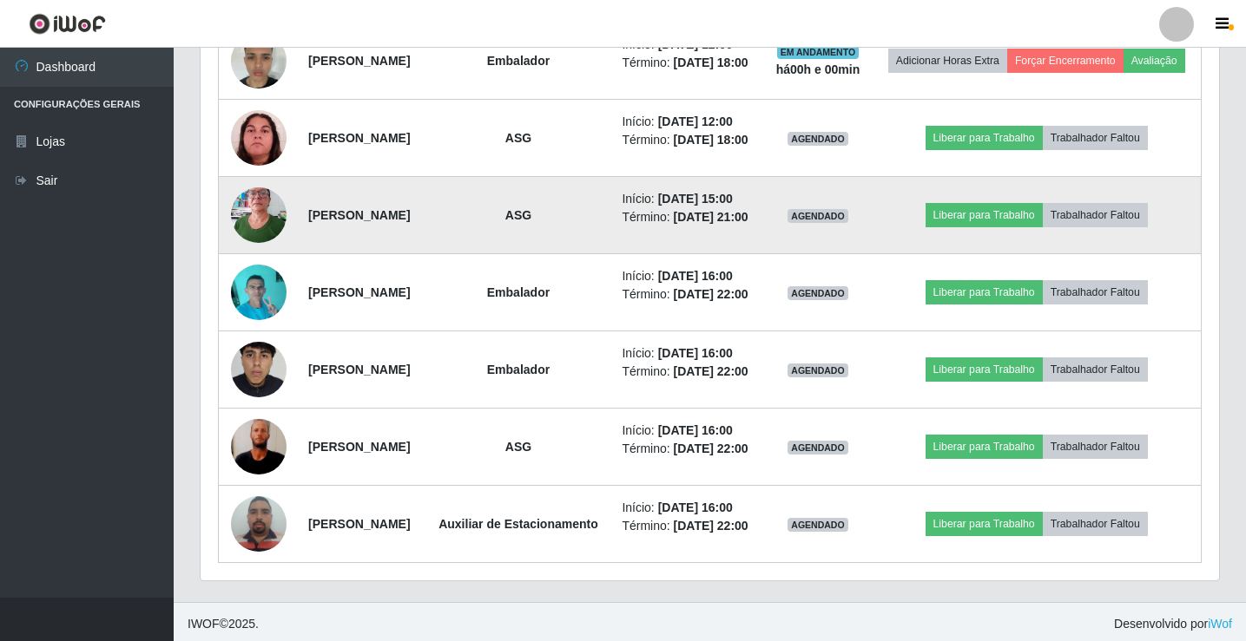
scroll to position [1128, 0]
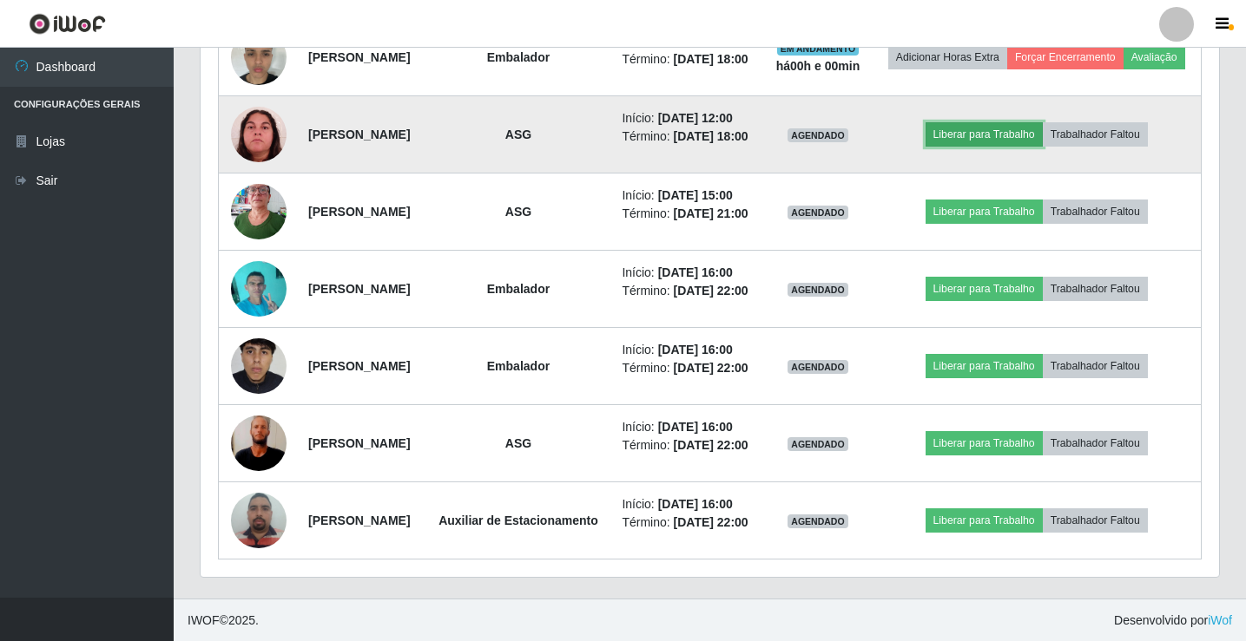
click at [973, 147] on button "Liberar para Trabalho" at bounding box center [983, 134] width 117 height 24
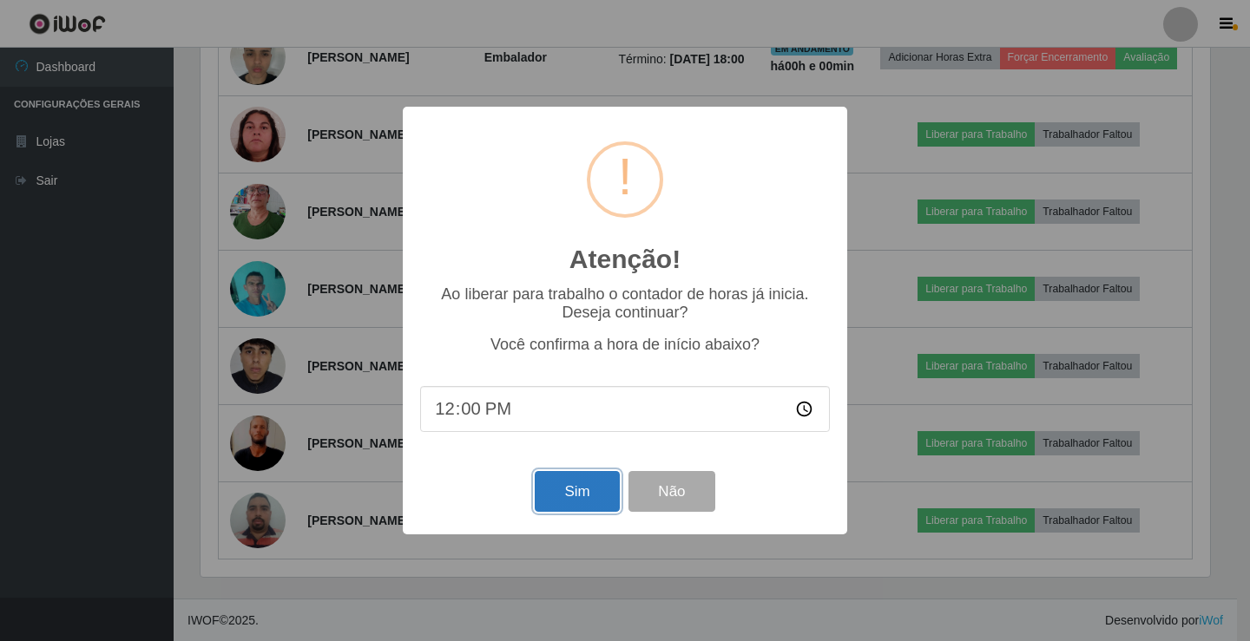
click at [544, 499] on button "Sim" at bounding box center [577, 491] width 84 height 41
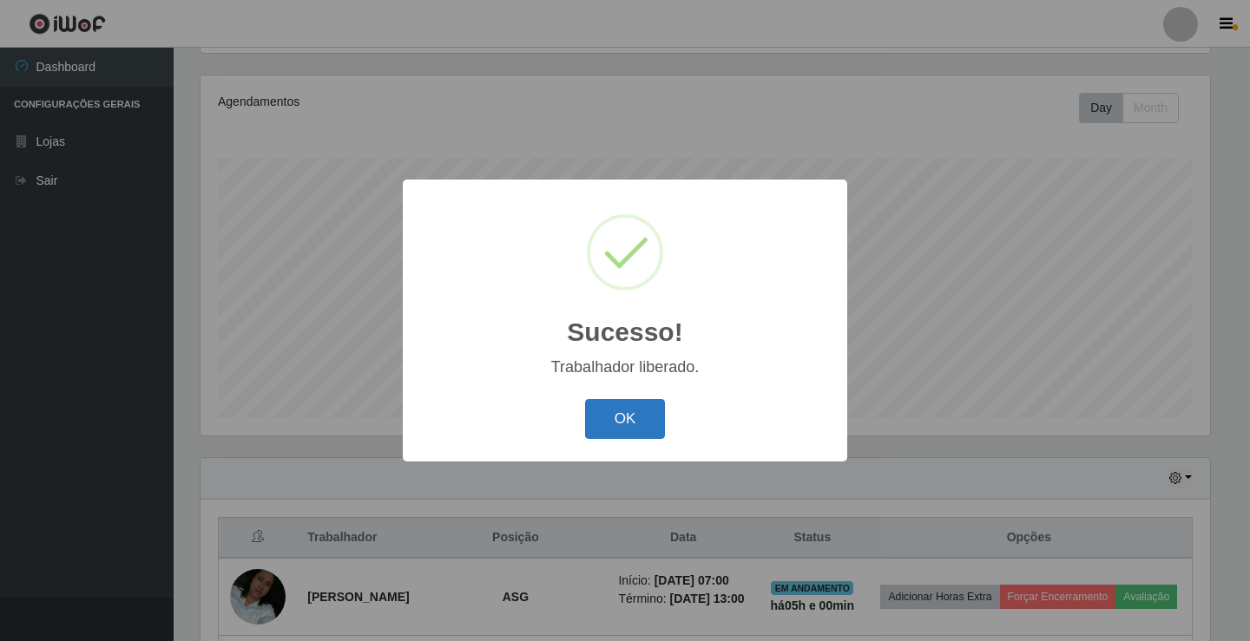
click at [611, 425] on button "OK" at bounding box center [625, 419] width 81 height 41
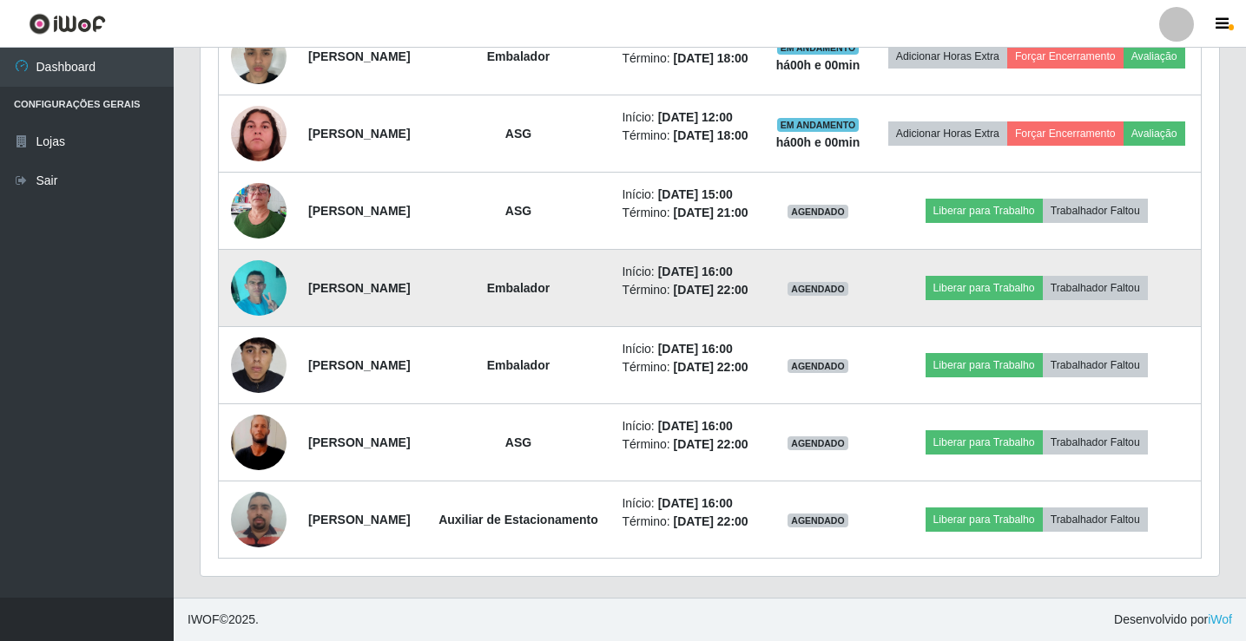
scroll to position [1157, 0]
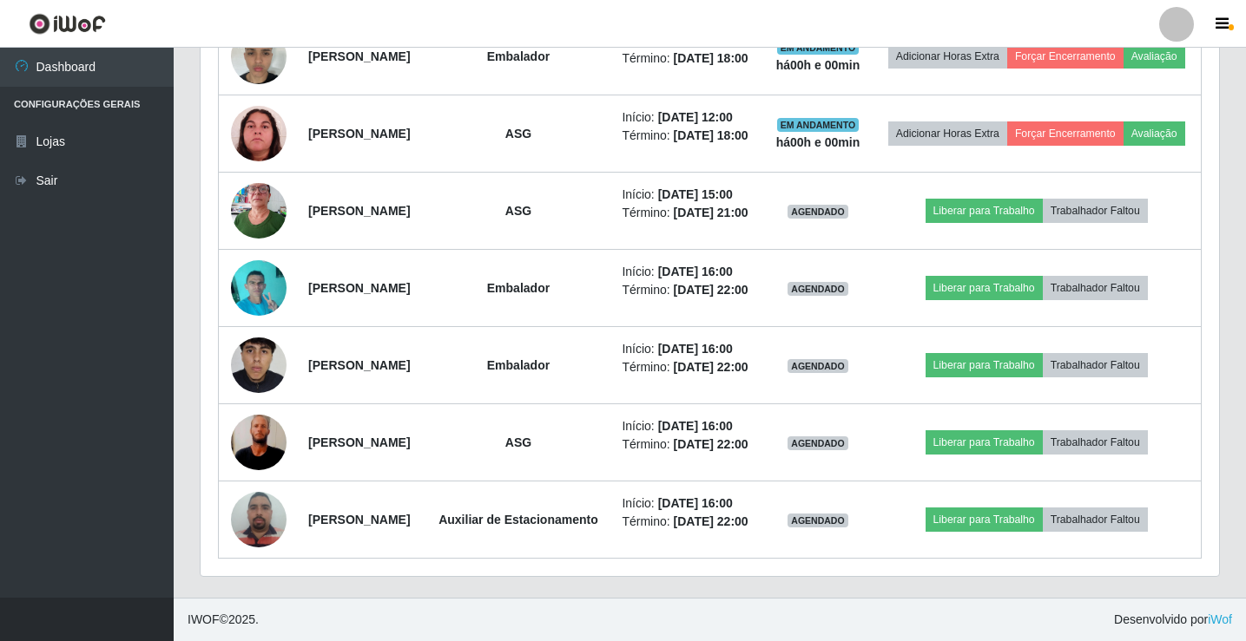
click at [1165, 30] on div at bounding box center [1176, 24] width 35 height 35
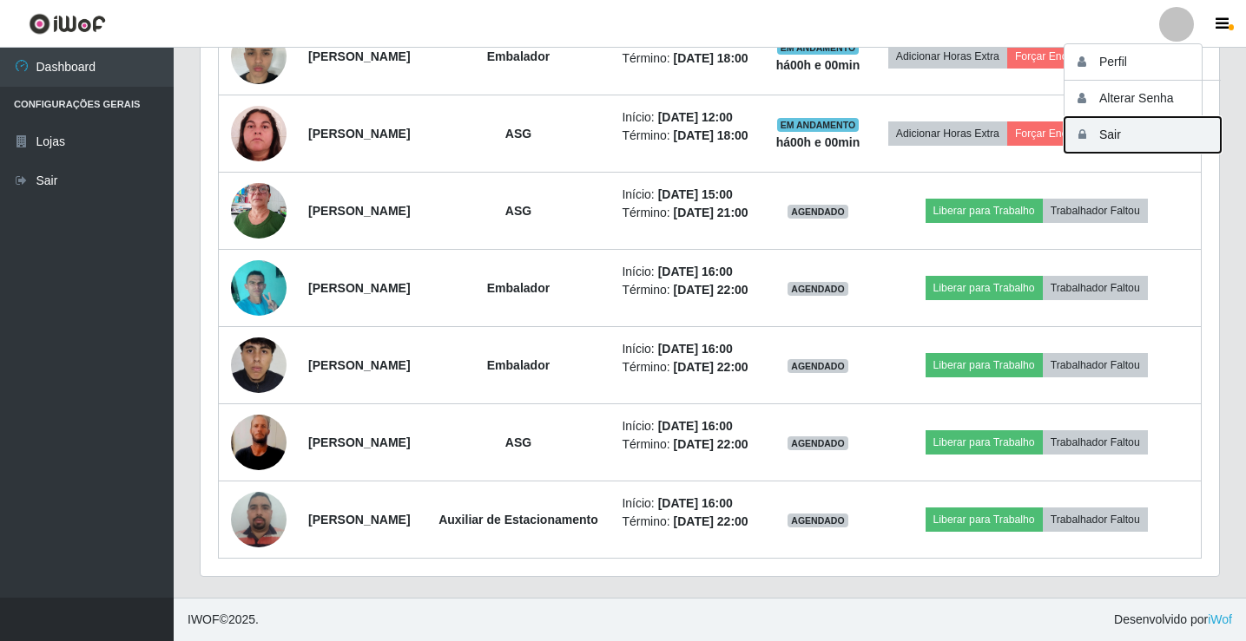
click at [1176, 137] on button "Sair" at bounding box center [1142, 135] width 156 height 36
